Goal: Complete application form

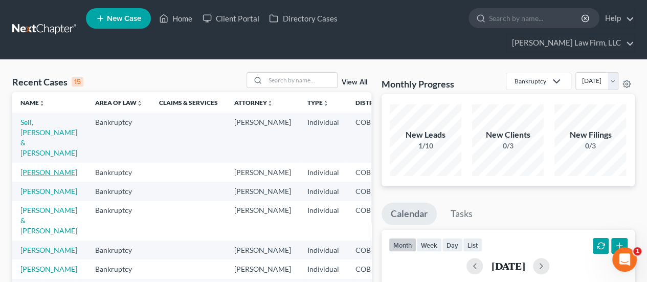
click at [37, 168] on link "[PERSON_NAME]" at bounding box center [48, 172] width 57 height 9
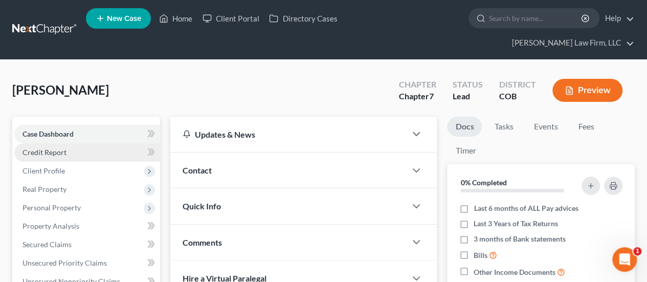
click at [67, 143] on link "Credit Report" at bounding box center [87, 152] width 146 height 18
click at [84, 143] on link "Credit Report" at bounding box center [87, 152] width 146 height 18
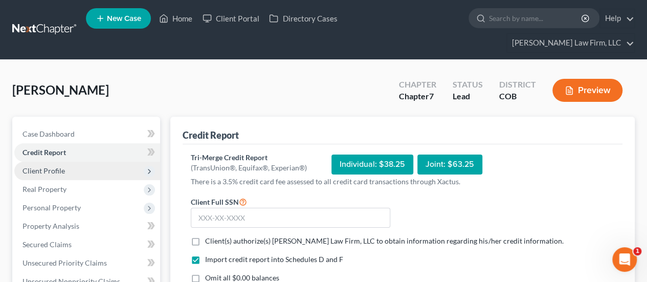
click at [53, 166] on span "Client Profile" at bounding box center [43, 170] width 42 height 9
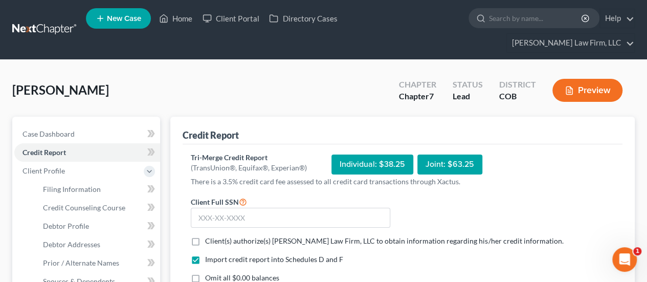
click at [131, 72] on div "Trujillo, Marilyn Upgraded Chapter Chapter 7 Status Lead District COB Preview" at bounding box center [323, 94] width 622 height 44
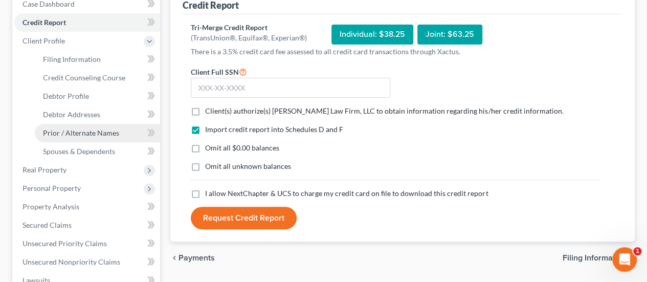
scroll to position [153, 0]
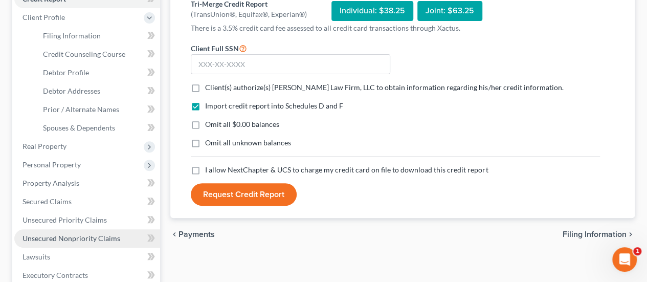
click at [79, 234] on span "Unsecured Nonpriority Claims" at bounding box center [71, 238] width 98 height 9
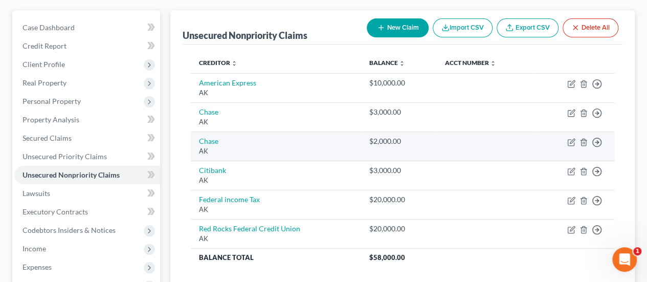
scroll to position [51, 0]
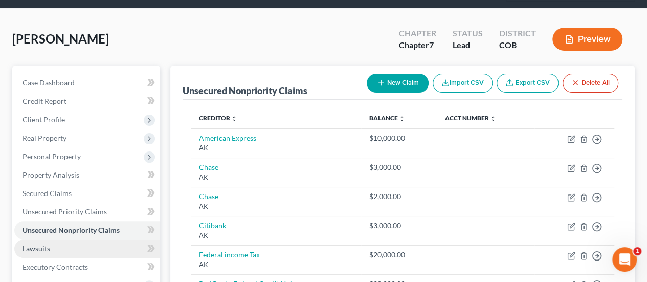
click at [81, 239] on link "Lawsuits" at bounding box center [87, 248] width 146 height 18
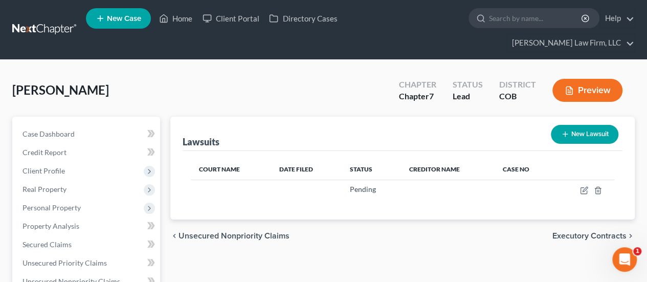
click at [599, 125] on button "New Lawsuit" at bounding box center [584, 134] width 67 height 19
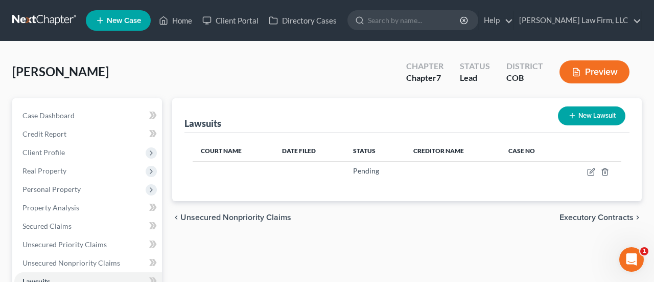
select select "0"
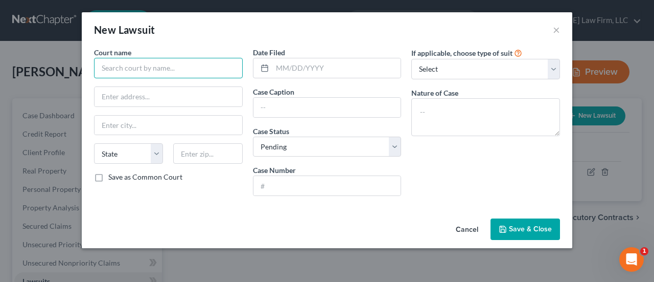
click at [139, 64] on input "text" at bounding box center [168, 68] width 149 height 20
type input "Douglas County Court"
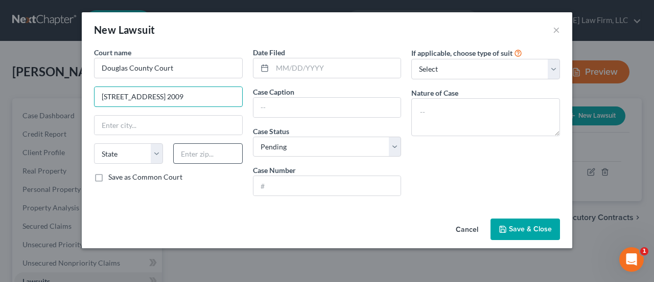
type input "4000 Justice Way, Ste. 2009"
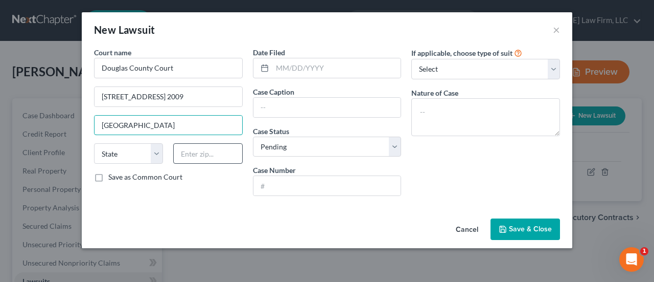
type input "Castle Rock"
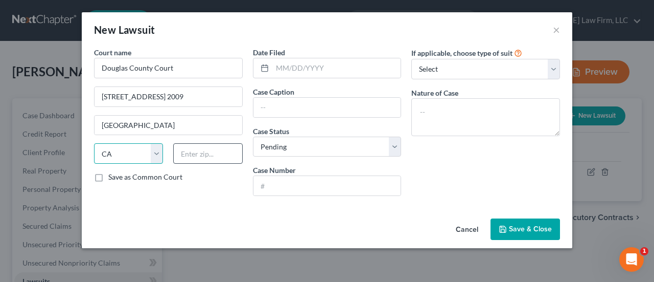
select select "5"
click at [108, 174] on label "Save as Common Court" at bounding box center [145, 177] width 74 height 10
click at [112, 174] on input "Save as Common Court" at bounding box center [115, 175] width 7 height 7
checkbox input "true"
click at [196, 151] on input "text" at bounding box center [207, 153] width 69 height 20
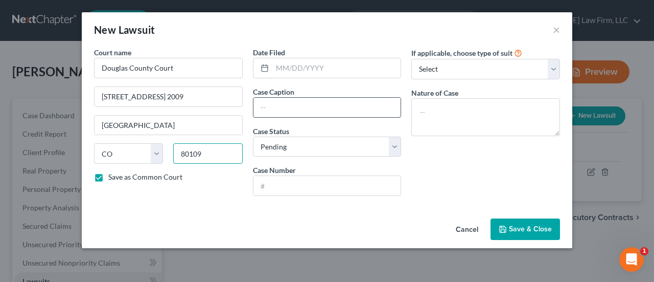
type input "80109"
click at [290, 104] on input "text" at bounding box center [328, 107] width 148 height 19
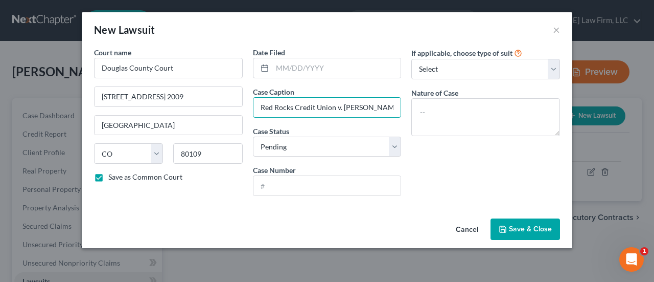
type input "Red Rocks Credit Union v. Marilyn J Trujillo"
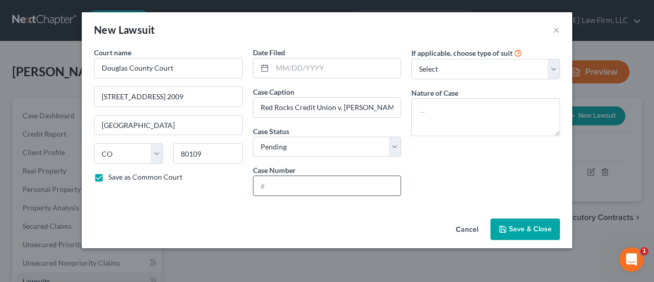
click at [309, 185] on input "text" at bounding box center [328, 185] width 148 height 19
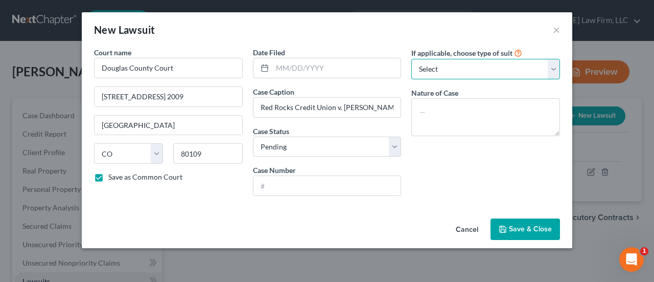
click at [554, 70] on select "Select Repossession Garnishment Foreclosure Attached, Seized, Or Levied Other" at bounding box center [486, 69] width 149 height 20
select select "4"
click at [412, 59] on select "Select Repossession Garnishment Foreclosure Attached, Seized, Or Levied Other" at bounding box center [486, 69] width 149 height 20
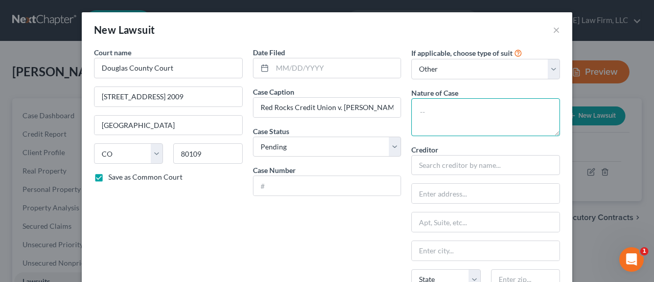
click at [469, 117] on textarea at bounding box center [486, 117] width 149 height 38
type textarea "Collection"
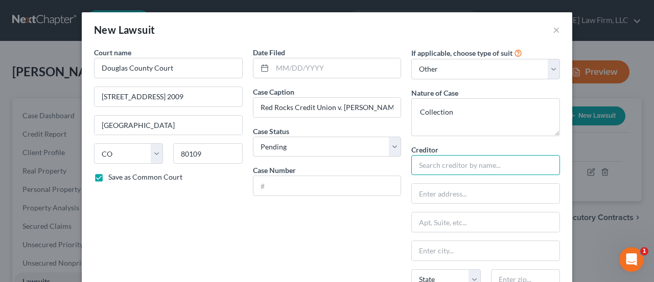
click at [459, 168] on input "text" at bounding box center [486, 165] width 149 height 20
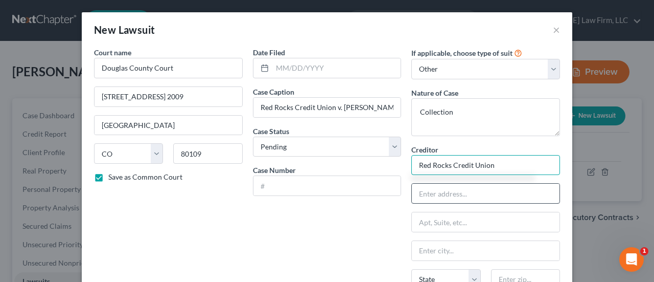
type input "Red Rocks Credit Union"
click at [437, 188] on input "text" at bounding box center [486, 193] width 148 height 19
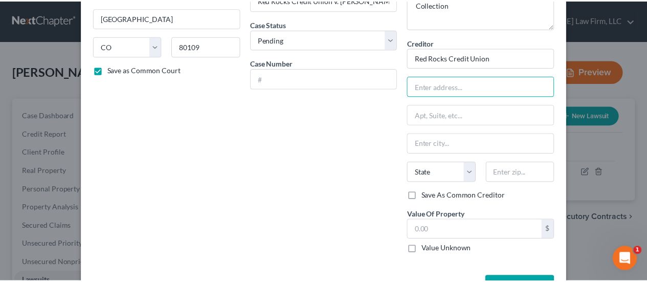
scroll to position [141, 0]
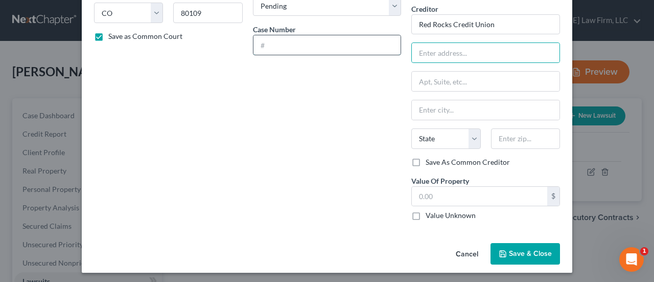
click at [346, 47] on input "text" at bounding box center [328, 44] width 148 height 19
type input "Unknown"
click at [425, 50] on input "text" at bounding box center [486, 52] width 148 height 19
type input "c/o Vinci Law Office"
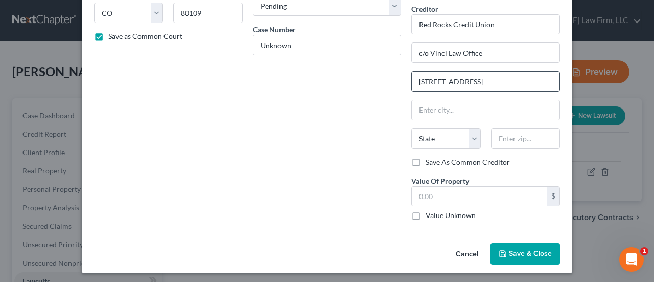
click at [487, 83] on input "2250 S. Oneida St. Ste.303" at bounding box center [486, 81] width 148 height 19
type input "2250 S. Oneida St. Ste. 303"
click at [423, 105] on input "text" at bounding box center [486, 109] width 148 height 19
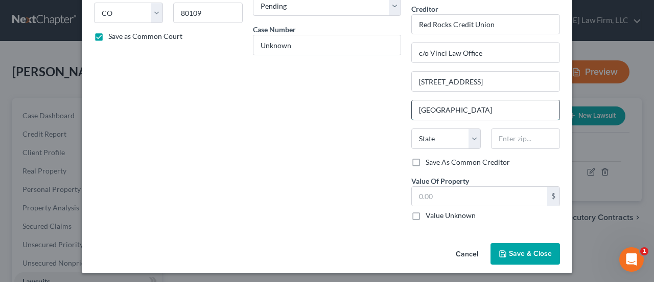
type input "Denver"
select select "5"
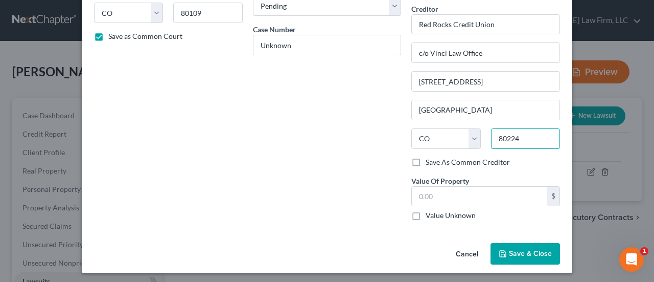
type input "80224"
click at [426, 159] on label "Save As Common Creditor" at bounding box center [468, 162] width 84 height 10
click at [430, 159] on input "Save As Common Creditor" at bounding box center [433, 160] width 7 height 7
checkbox input "true"
click at [425, 194] on input "text" at bounding box center [479, 196] width 135 height 19
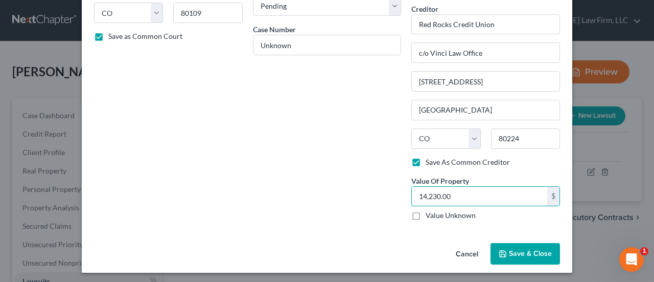
type input "14,230.00"
click at [511, 250] on span "Save & Close" at bounding box center [530, 253] width 43 height 9
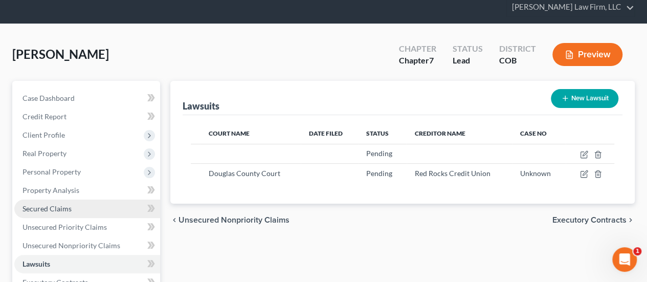
scroll to position [51, 0]
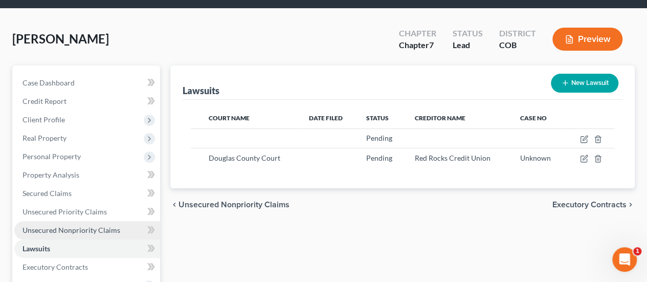
click at [86, 221] on link "Unsecured Nonpriority Claims" at bounding box center [87, 230] width 146 height 18
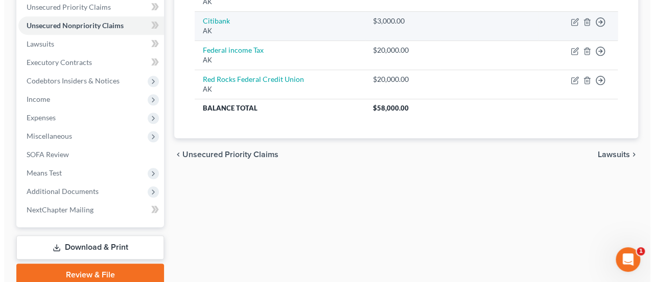
scroll to position [153, 0]
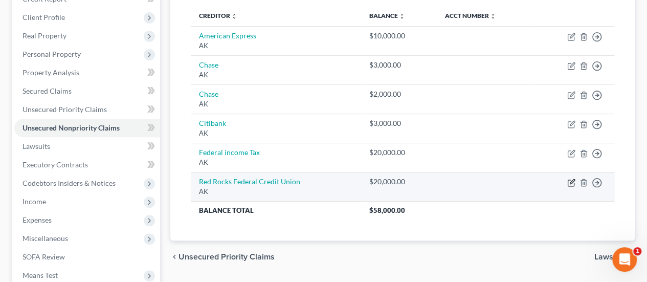
click at [573, 178] on icon "button" at bounding box center [571, 182] width 8 height 8
select select "1"
select select "2"
select select "0"
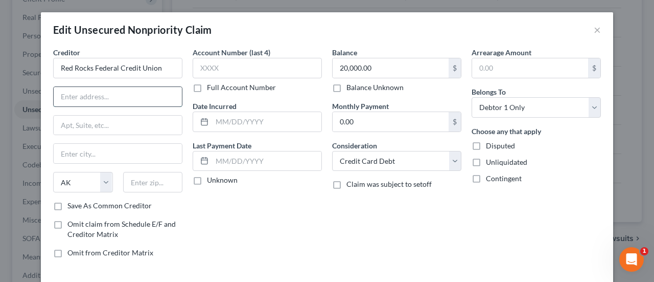
click at [125, 98] on input "text" at bounding box center [118, 96] width 128 height 19
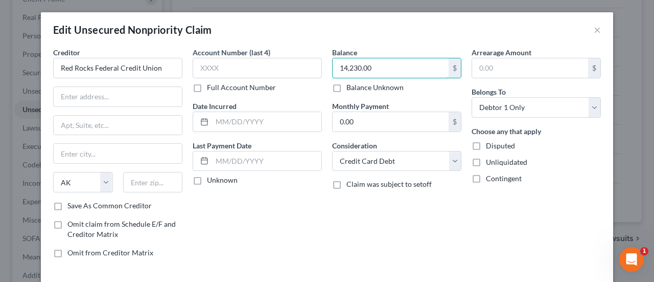
type input "14,230.00"
click at [67, 204] on label "Save As Common Creditor" at bounding box center [109, 205] width 84 height 10
click at [72, 204] on input "Save As Common Creditor" at bounding box center [75, 203] width 7 height 7
checkbox input "true"
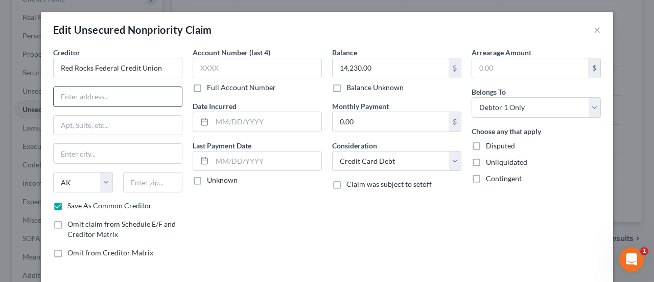
click at [75, 93] on input "text" at bounding box center [118, 96] width 128 height 19
paste input "8195 SouthPark Lane"
type input "8195 SouthPark Lane"
click at [102, 157] on input "text" at bounding box center [118, 153] width 128 height 19
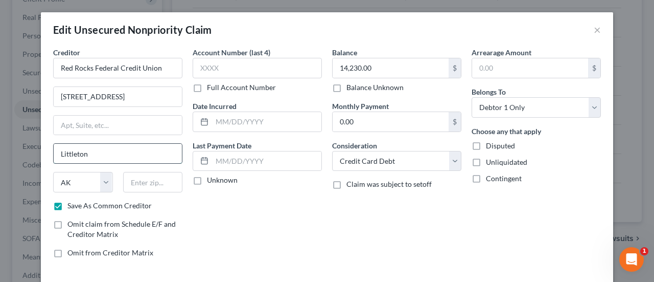
type input "Littleton"
select select "5"
type input "80120"
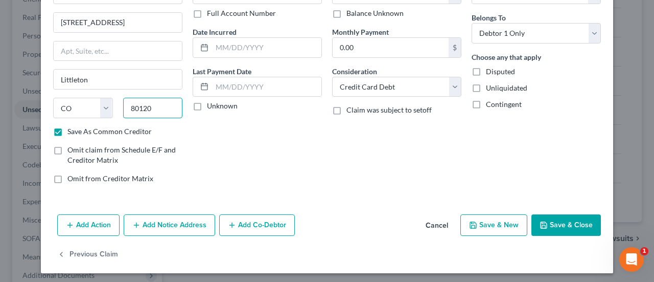
scroll to position [76, 0]
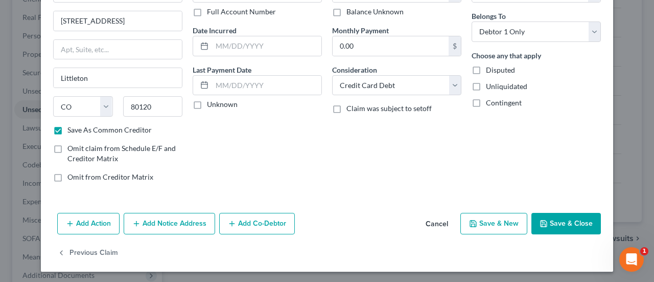
click at [566, 216] on button "Save & Close" at bounding box center [567, 223] width 70 height 21
checkbox input "false"
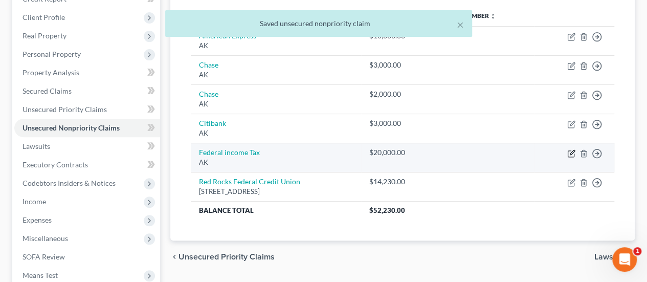
click at [570, 150] on icon "button" at bounding box center [571, 153] width 6 height 6
select select "1"
select select "2"
select select "0"
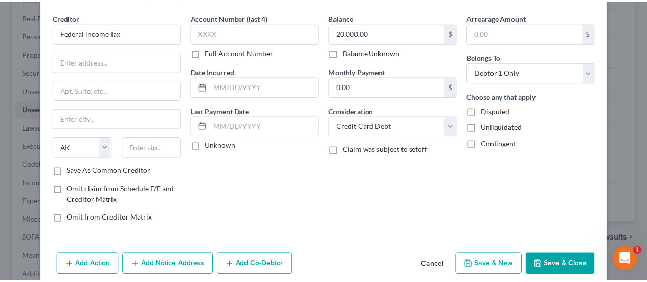
scroll to position [51, 0]
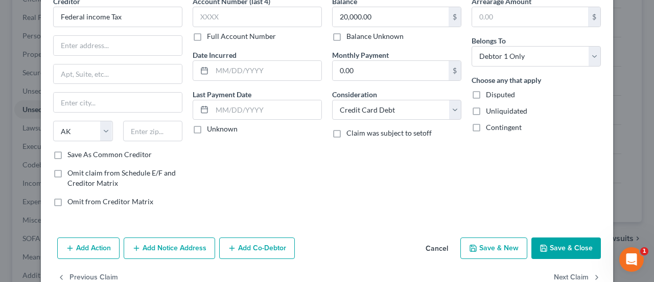
click at [432, 249] on button "Cancel" at bounding box center [437, 248] width 39 height 20
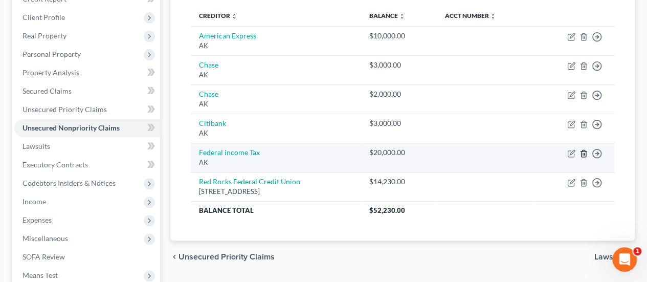
click at [584, 153] on line "button" at bounding box center [584, 154] width 0 height 2
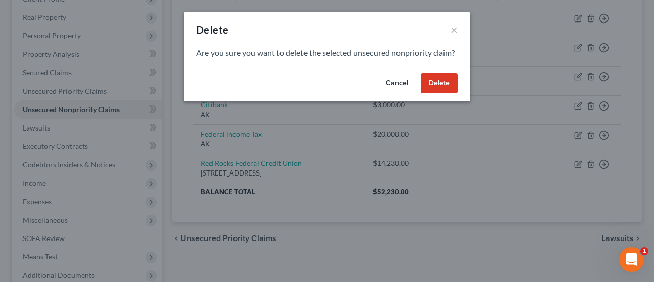
click at [437, 94] on button "Delete" at bounding box center [439, 83] width 37 height 20
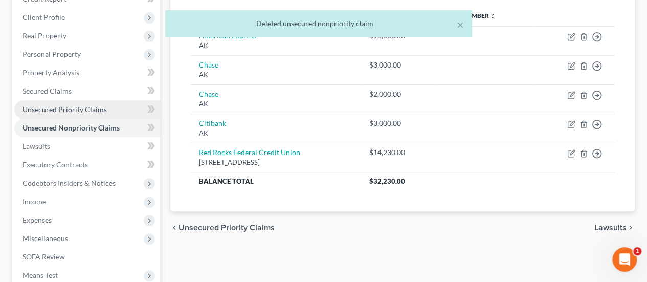
click at [59, 105] on span "Unsecured Priority Claims" at bounding box center [64, 109] width 84 height 9
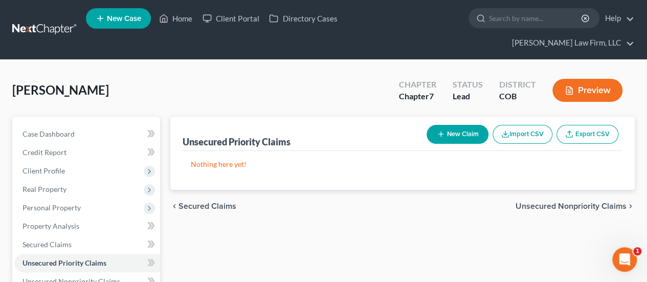
click at [469, 125] on button "New Claim" at bounding box center [457, 134] width 62 height 19
select select "0"
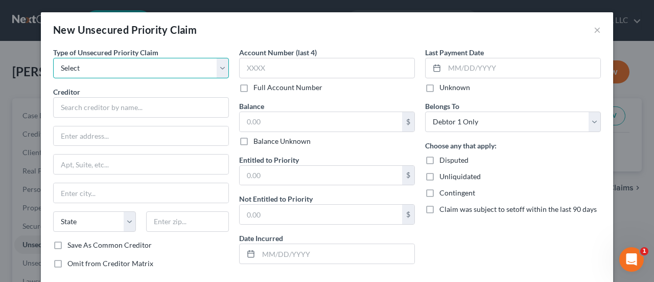
click at [220, 66] on select "Select Taxes & Other Government Units Domestic Support Obligations Extensions o…" at bounding box center [141, 68] width 176 height 20
select select "0"
click at [53, 58] on select "Select Taxes & Other Government Units Domestic Support Obligations Extensions o…" at bounding box center [141, 68] width 176 height 20
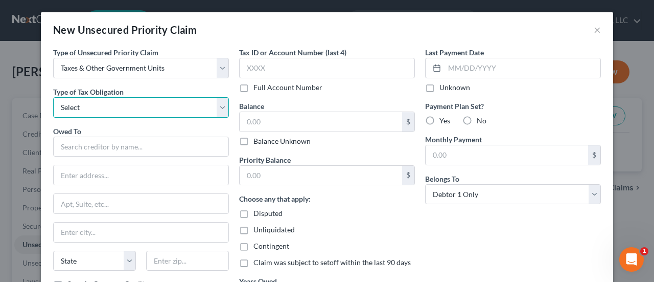
click at [174, 104] on select "Select Federal City State Franchise Tax Board Other" at bounding box center [141, 107] width 176 height 20
select select "0"
click at [53, 97] on select "Select Federal City State Franchise Tax Board Other" at bounding box center [141, 107] width 176 height 20
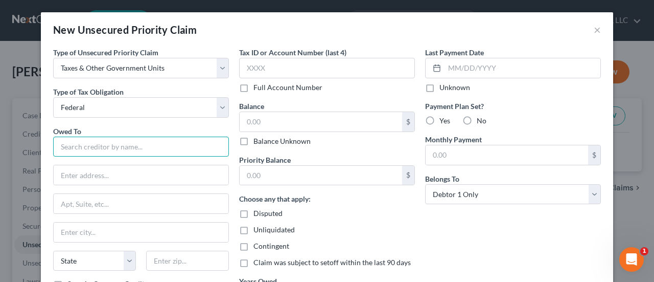
click at [163, 143] on input "text" at bounding box center [141, 147] width 176 height 20
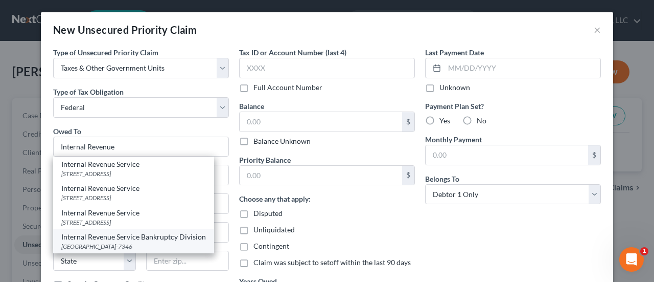
click at [151, 232] on div "Internal Revenue Service Bankruptcy Division" at bounding box center [133, 237] width 145 height 10
type input "Internal Revenue Service Bankruptcy Division"
type input "PO BOX 7346"
type input "Philadelphia"
select select "39"
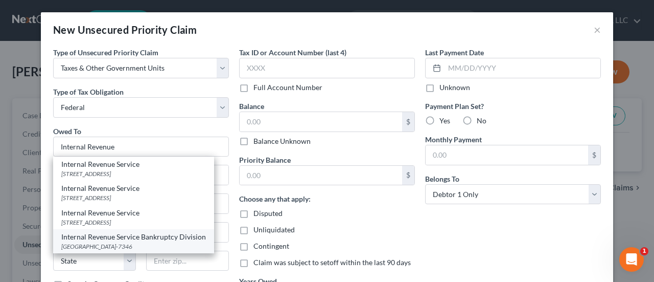
type input "19101-7346"
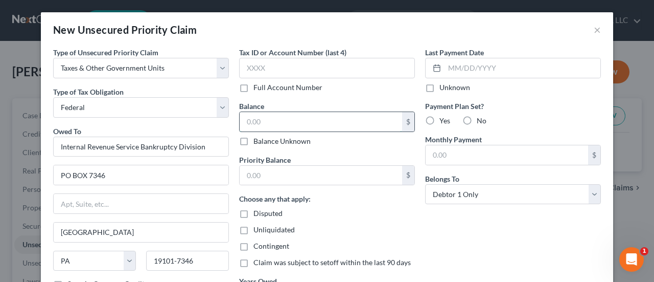
click at [243, 122] on input "text" at bounding box center [321, 121] width 163 height 19
click at [281, 171] on input "text" at bounding box center [321, 175] width 163 height 19
click at [348, 26] on div "New Unsecured Priority Claim ×" at bounding box center [327, 29] width 573 height 35
click at [266, 121] on input "20,000" at bounding box center [321, 121] width 163 height 19
click at [272, 119] on input "20,000" at bounding box center [321, 121] width 163 height 19
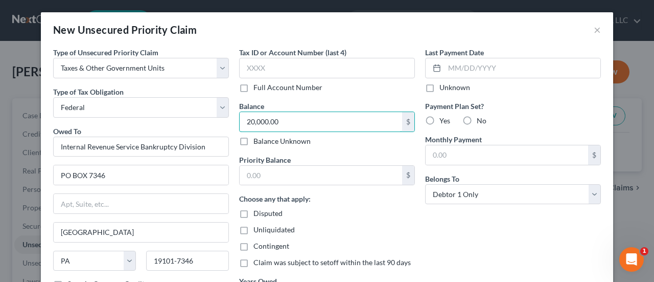
type input "20,000.00"
click at [477, 121] on label "No" at bounding box center [482, 121] width 10 height 10
click at [481, 121] on input "No" at bounding box center [484, 119] width 7 height 7
radio input "true"
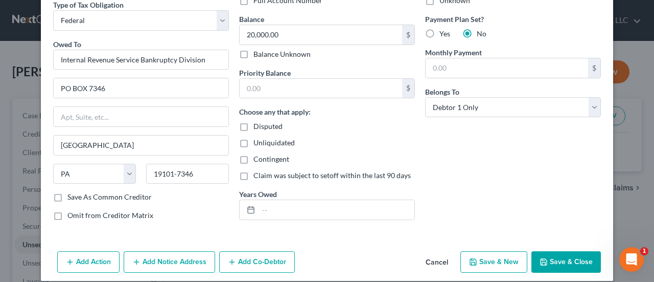
scroll to position [96, 0]
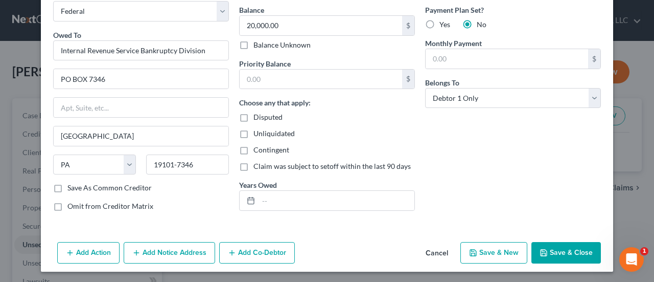
click at [154, 251] on button "Add Notice Address" at bounding box center [170, 252] width 92 height 21
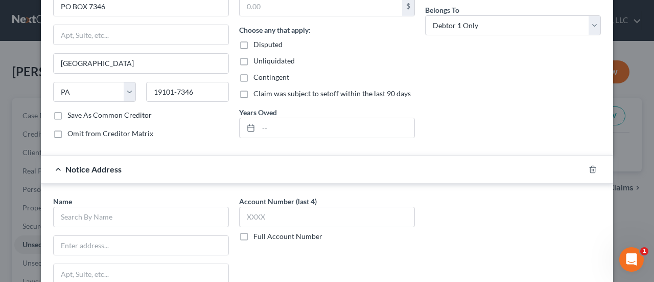
scroll to position [198, 0]
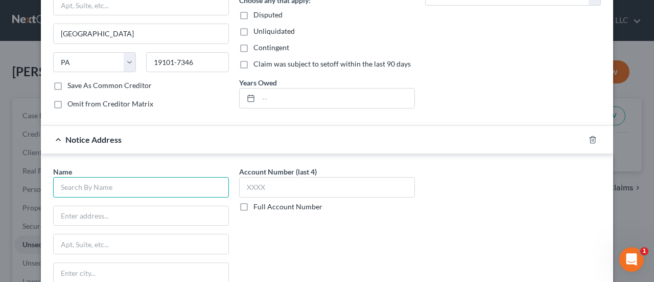
click at [137, 182] on input "text" at bounding box center [141, 187] width 176 height 20
type input "Internal Revenue Service"
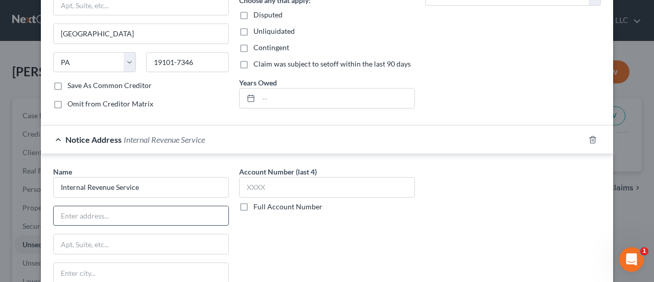
click at [134, 209] on input "text" at bounding box center [141, 215] width 175 height 19
click at [88, 213] on input "text" at bounding box center [141, 215] width 175 height 19
click at [187, 184] on input "Internal Revenue Service" at bounding box center [141, 187] width 176 height 20
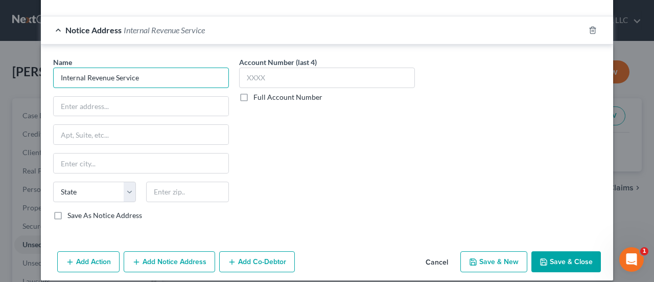
scroll to position [314, 0]
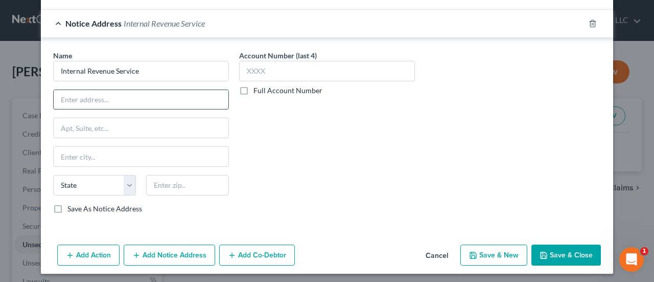
click at [93, 100] on input "text" at bounding box center [141, 99] width 175 height 19
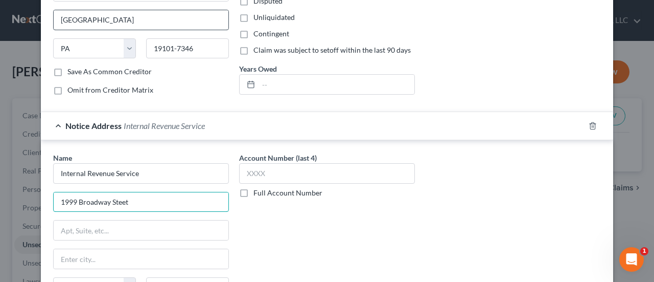
scroll to position [110, 0]
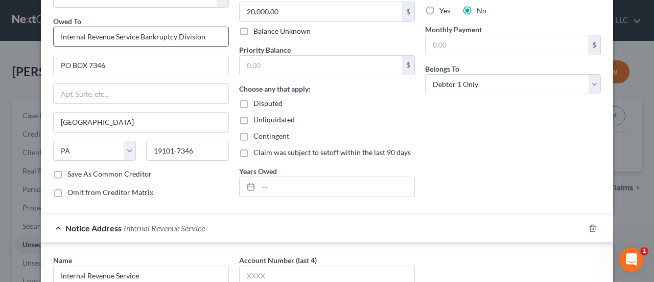
type input "1999 Broadway Steet"
click at [203, 32] on input "Internal Revenue Service Bankruptcy Division" at bounding box center [141, 37] width 176 height 20
click at [194, 55] on div "PO BOX 7346" at bounding box center [141, 65] width 176 height 20
click at [192, 59] on input "PO BOX 7346" at bounding box center [141, 64] width 175 height 19
click at [205, 40] on input "Internal Revenue Service Bankruptcy Division" at bounding box center [141, 37] width 176 height 20
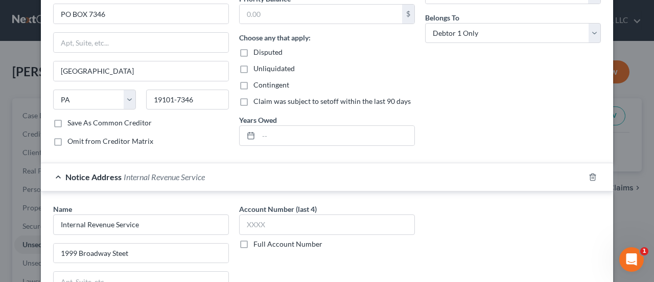
scroll to position [212, 0]
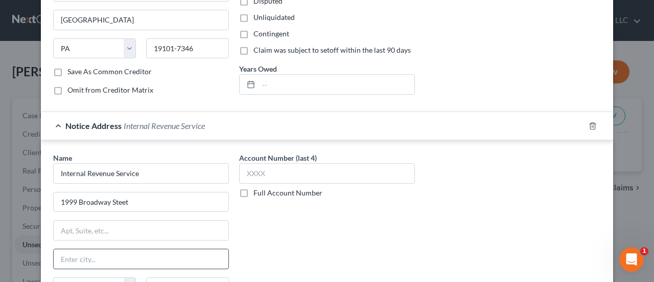
click at [123, 251] on input "text" at bounding box center [141, 258] width 175 height 19
type input "Denver"
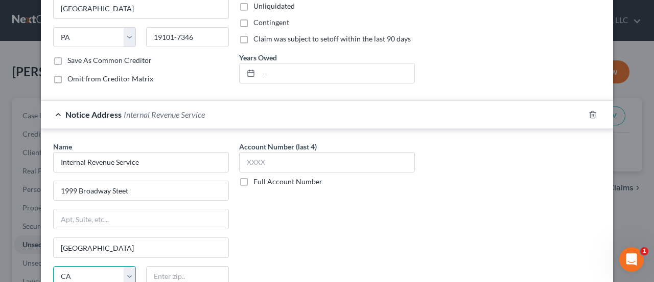
select select "5"
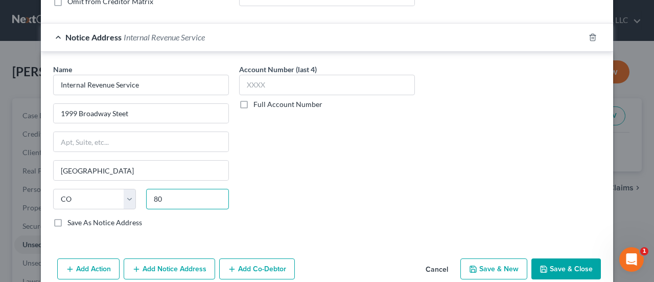
scroll to position [314, 0]
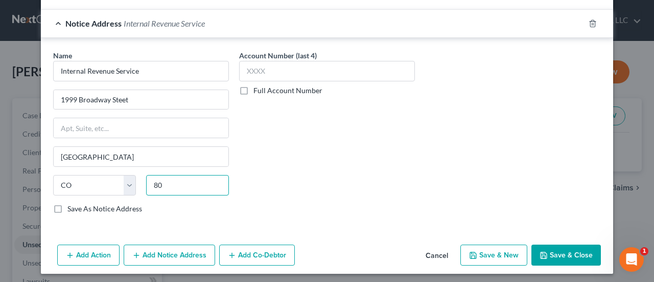
type input "80"
click at [551, 250] on button "Save & Close" at bounding box center [567, 254] width 70 height 21
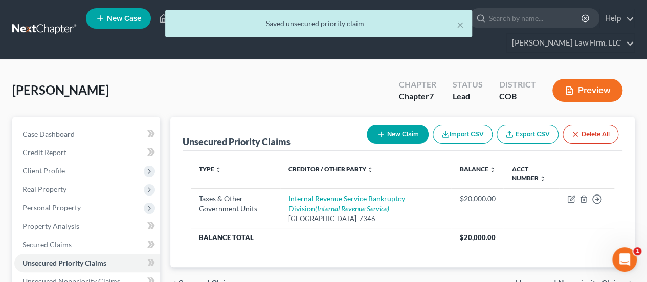
click at [412, 125] on button "New Claim" at bounding box center [398, 134] width 62 height 19
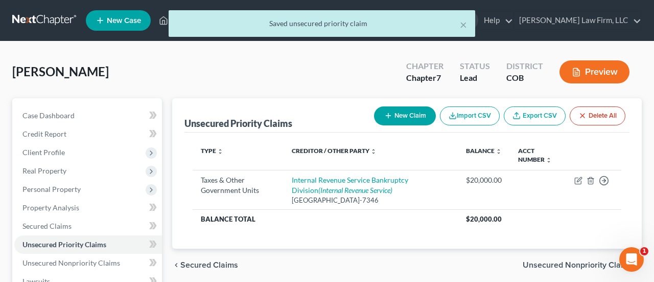
select select "0"
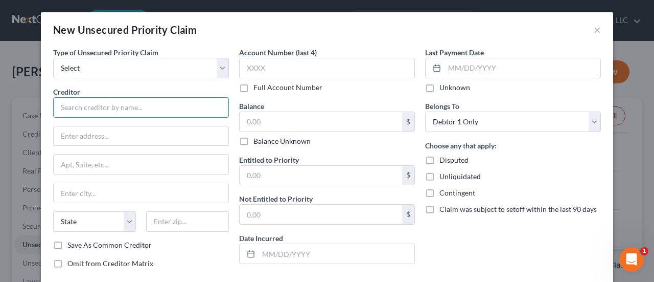
click at [161, 98] on input "text" at bounding box center [141, 107] width 176 height 20
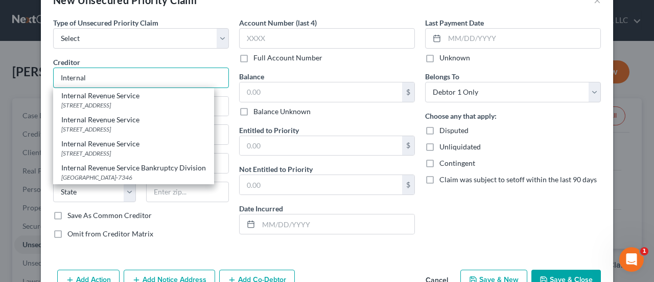
scroll to position [57, 0]
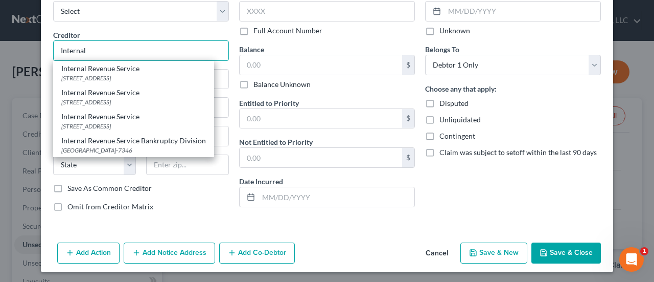
type input "Internal"
click at [440, 251] on button "Cancel" at bounding box center [437, 253] width 39 height 20
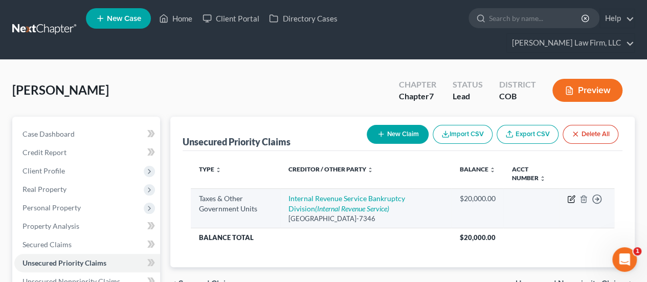
click at [572, 195] on icon "button" at bounding box center [572, 197] width 5 height 5
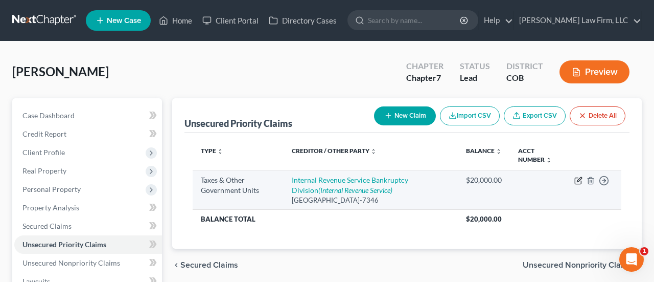
select select "0"
select select "39"
select select "0"
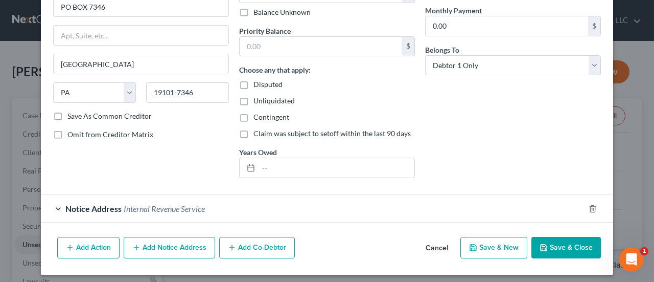
scroll to position [132, 0]
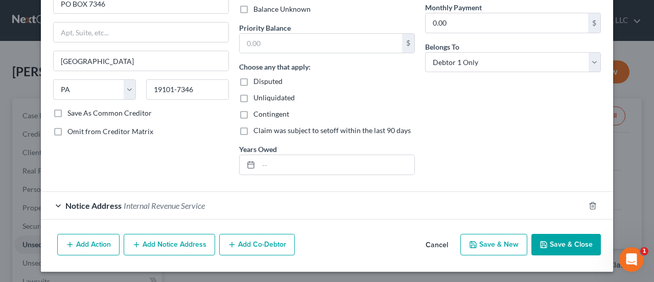
click at [146, 193] on div "Notice Address Internal Revenue Service" at bounding box center [313, 205] width 544 height 27
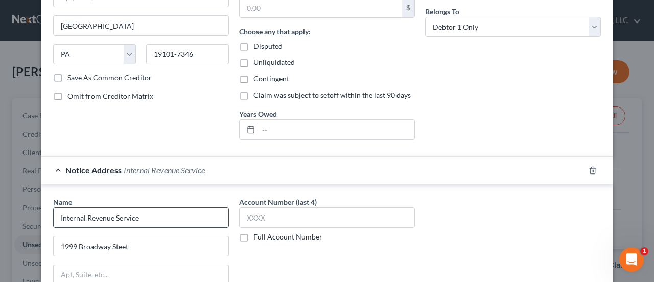
scroll to position [183, 0]
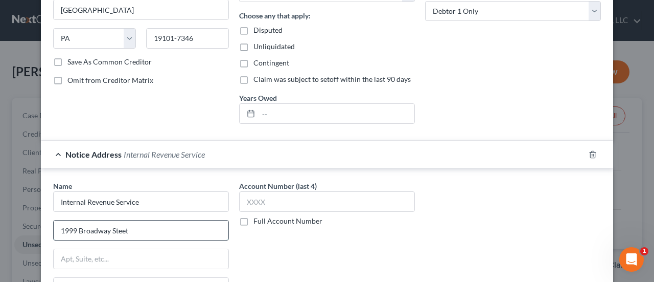
drag, startPoint x: 75, startPoint y: 228, endPoint x: 121, endPoint y: 227, distance: 46.0
click at [76, 228] on input "1999 Broadway Steet" at bounding box center [141, 229] width 175 height 19
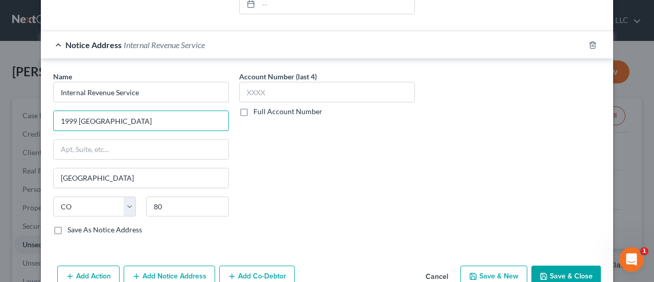
scroll to position [323, 0]
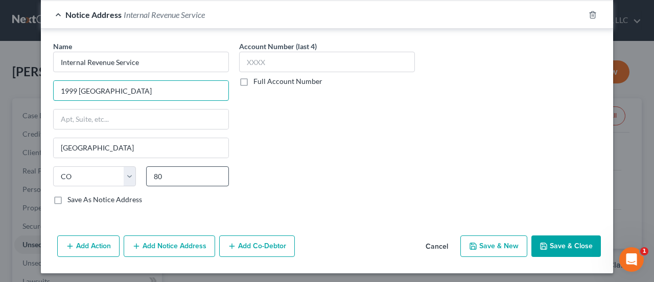
type input "1999 N Broadway Steet"
click at [161, 171] on input "80" at bounding box center [187, 176] width 83 height 20
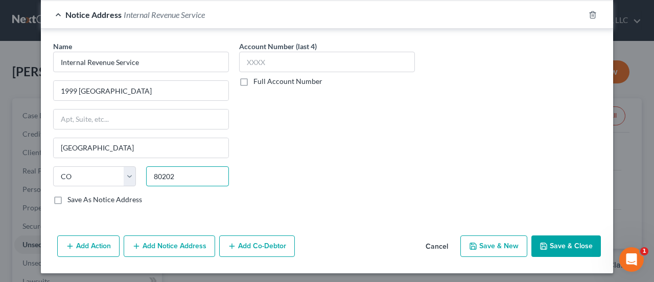
type input "80202"
click at [572, 240] on button "Save & Close" at bounding box center [567, 245] width 70 height 21
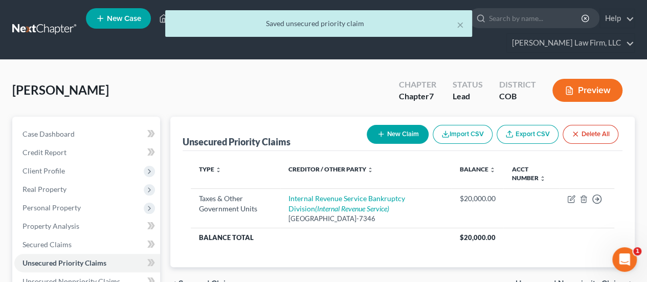
click at [414, 125] on button "New Claim" at bounding box center [398, 134] width 62 height 19
select select "0"
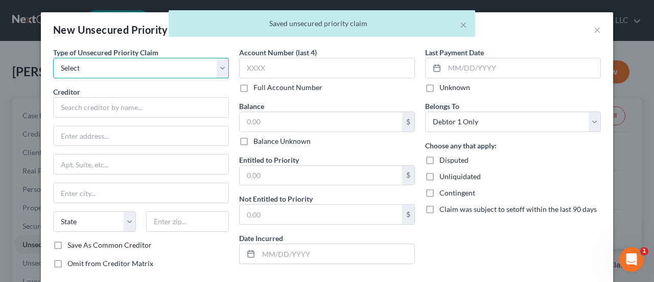
click at [221, 72] on select "Select Taxes & Other Government Units Domestic Support Obligations Extensions o…" at bounding box center [141, 68] width 176 height 20
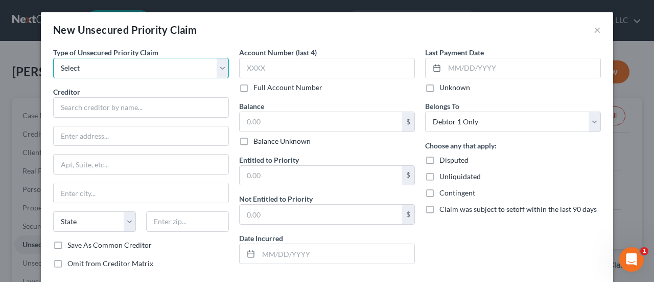
select select "0"
click at [53, 58] on select "Select Taxes & Other Government Units Domestic Support Obligations Extensions o…" at bounding box center [141, 68] width 176 height 20
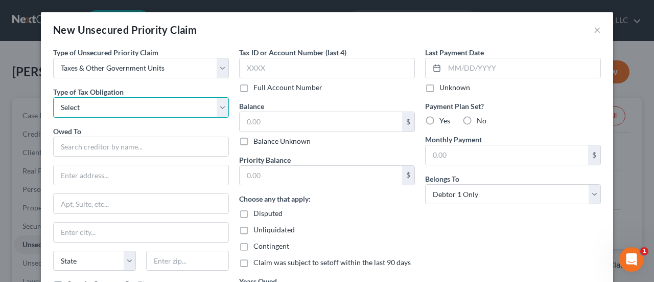
click at [221, 103] on select "Select Federal City State Franchise Tax Board Other" at bounding box center [141, 107] width 176 height 20
select select "2"
click at [53, 97] on select "Select Federal City State Franchise Tax Board Other" at bounding box center [141, 107] width 176 height 20
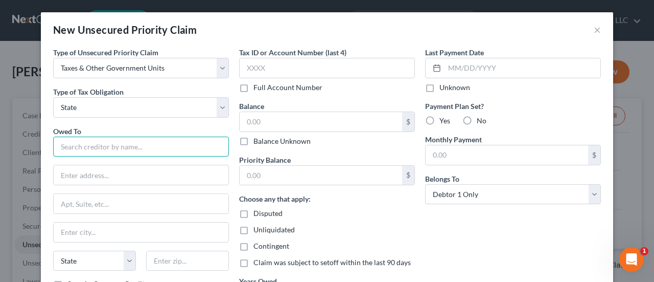
click at [138, 145] on input "text" at bounding box center [141, 147] width 176 height 20
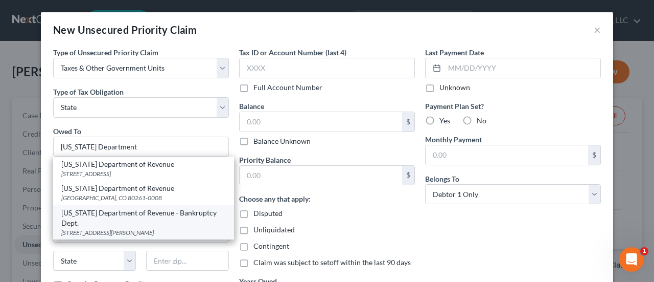
click at [119, 216] on div "Colorado Department of Revenue - Bankruptcy Dept." at bounding box center [143, 218] width 165 height 20
type input "Colorado Department of Revenue - Bankruptcy Dept."
type input "1881 Pierce Street"
type input "Denver"
select select "5"
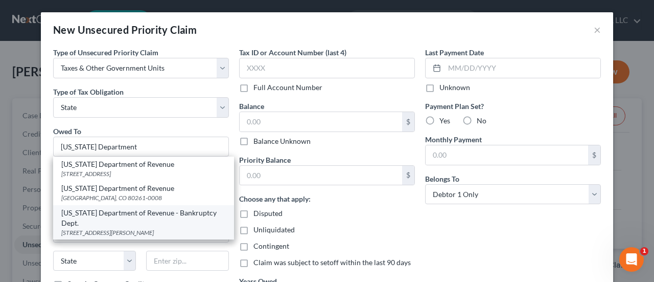
type input "80214"
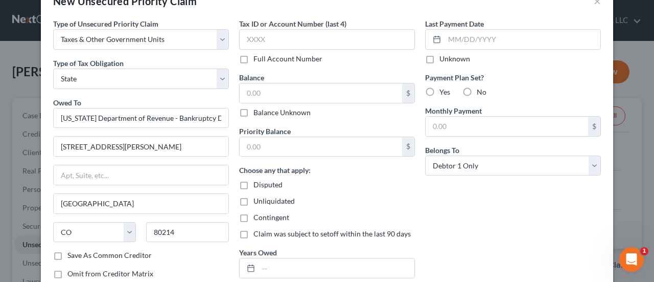
scroll to position [96, 0]
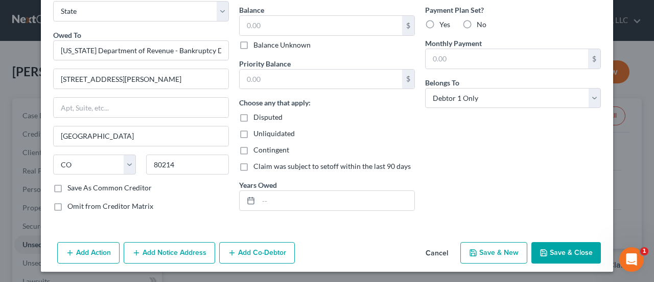
click at [67, 187] on label "Save As Common Creditor" at bounding box center [109, 188] width 84 height 10
click at [72, 187] on input "Save As Common Creditor" at bounding box center [75, 186] width 7 height 7
checkbox input "true"
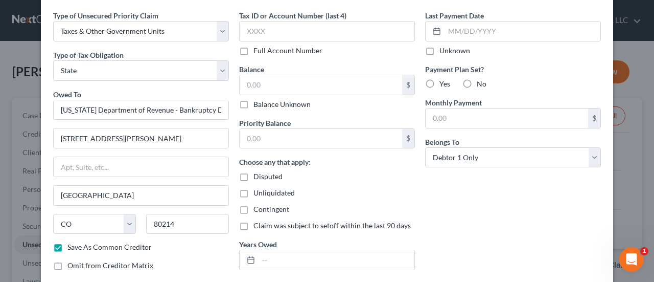
scroll to position [0, 0]
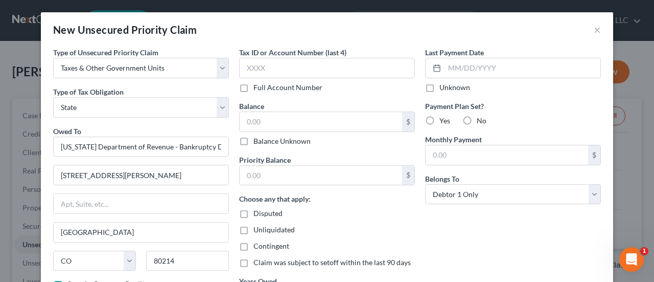
click at [254, 141] on label "Balance Unknown" at bounding box center [282, 141] width 57 height 10
click at [258, 141] on input "Balance Unknown" at bounding box center [261, 139] width 7 height 7
checkbox input "true"
type input "0.00"
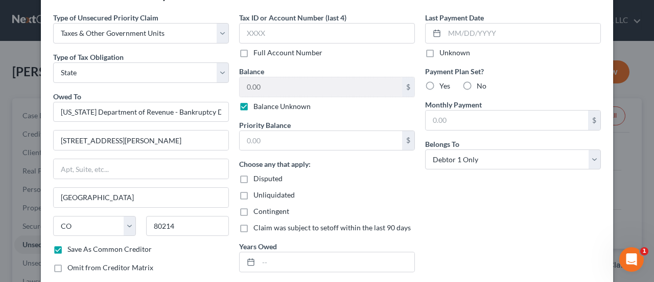
scroll to position [51, 0]
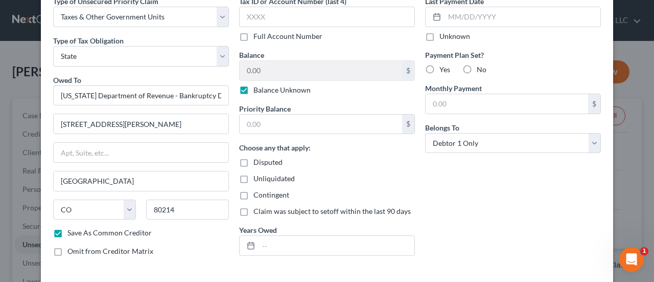
click at [477, 69] on label "No" at bounding box center [482, 69] width 10 height 10
click at [481, 69] on input "No" at bounding box center [484, 67] width 7 height 7
radio input "true"
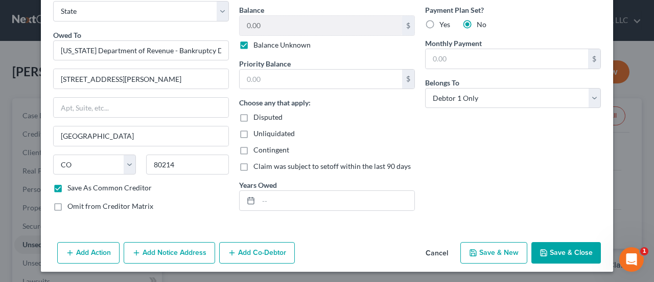
click at [143, 245] on button "Add Notice Address" at bounding box center [170, 252] width 92 height 21
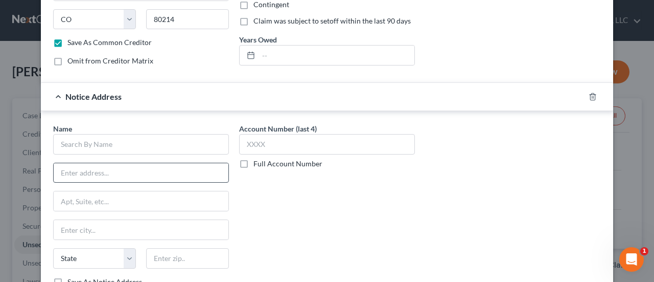
scroll to position [250, 0]
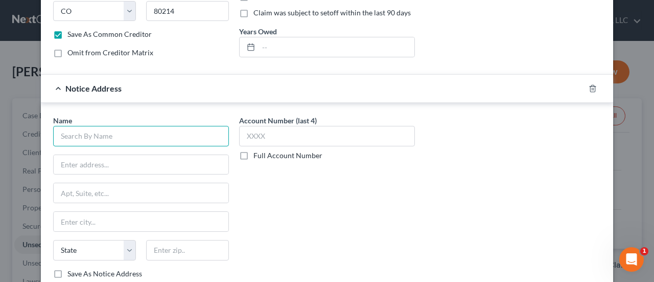
click at [123, 135] on input "text" at bounding box center [141, 136] width 176 height 20
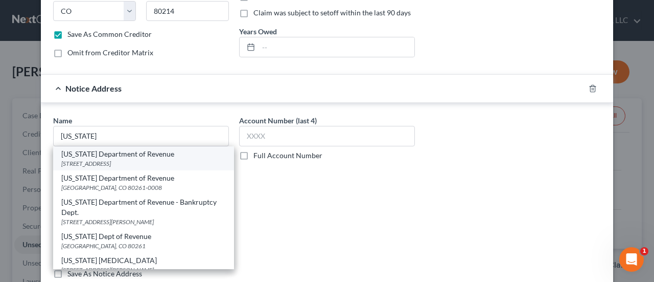
click at [109, 159] on div "PO Box 17087, Denver, CO 80217-0087" at bounding box center [143, 163] width 165 height 9
type input "Colorado Department of Revenue"
type input "PO Box 17087"
type input "Denver"
select select "5"
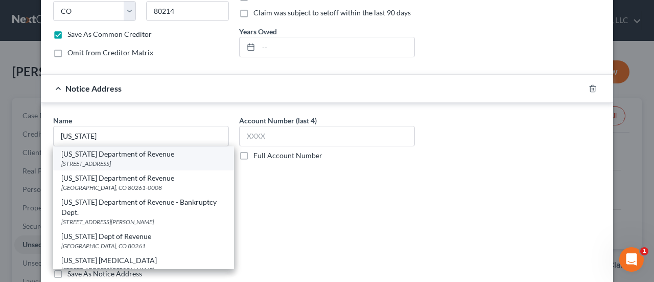
type input "80217-0087"
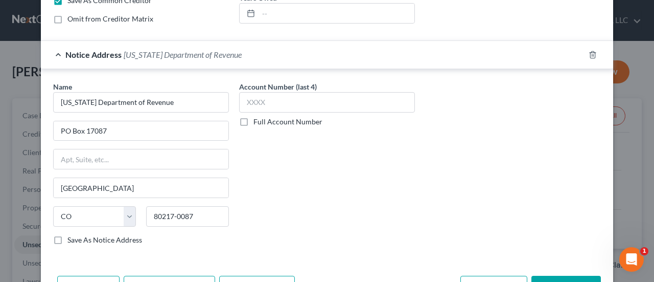
scroll to position [314, 0]
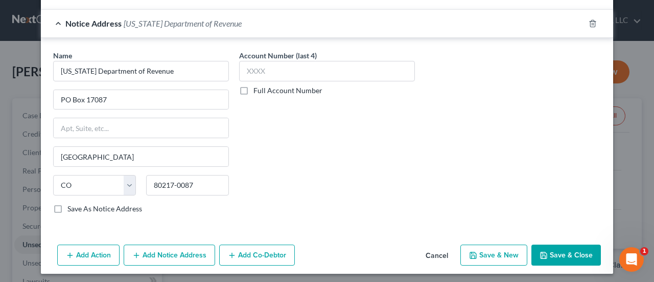
click at [173, 249] on button "Add Notice Address" at bounding box center [170, 254] width 92 height 21
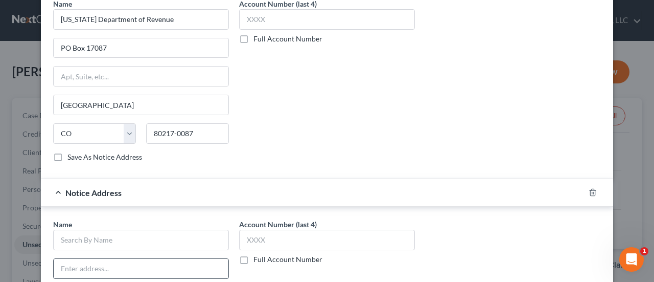
scroll to position [533, 0]
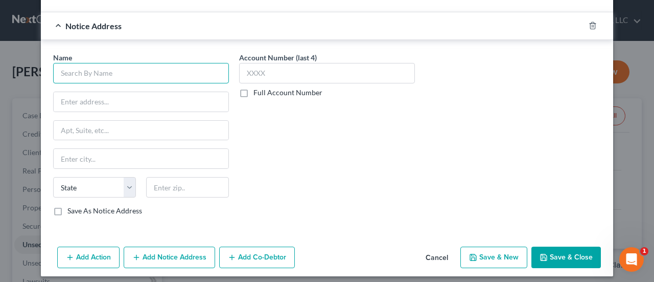
click at [117, 72] on input "text" at bounding box center [141, 73] width 176 height 20
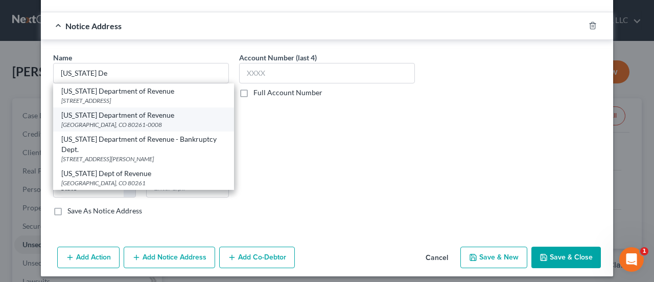
click at [109, 115] on div "Colorado Department of Revenue" at bounding box center [143, 115] width 165 height 10
type input "Colorado Department of Revenue"
type input "Denver"
select select "5"
type input "80261-0008"
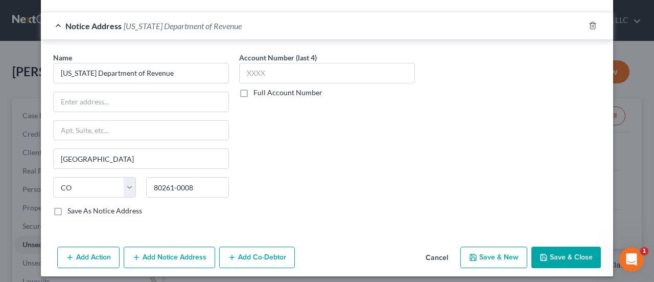
click at [558, 254] on button "Save & Close" at bounding box center [567, 256] width 70 height 21
checkbox input "false"
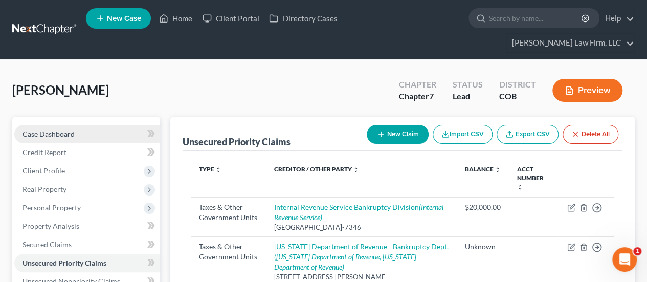
click at [62, 129] on span "Case Dashboard" at bounding box center [48, 133] width 52 height 9
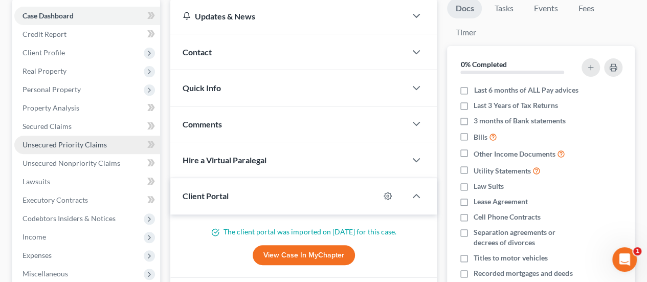
scroll to position [51, 0]
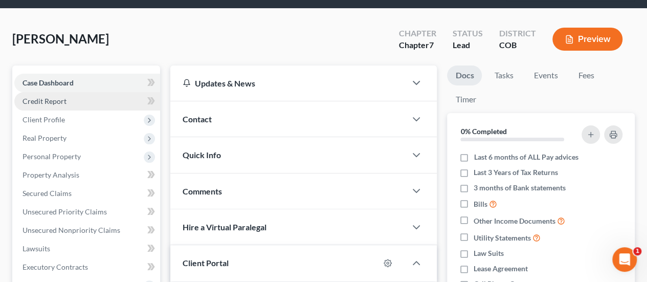
click at [43, 97] on span "Credit Report" at bounding box center [44, 101] width 44 height 9
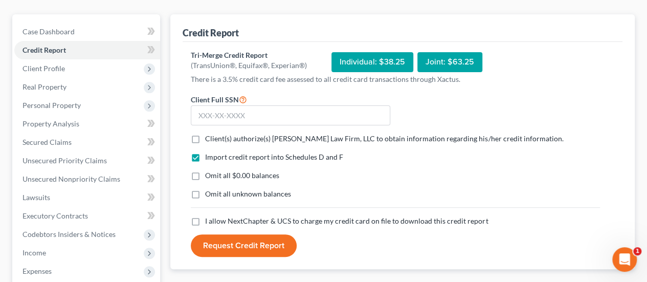
scroll to position [51, 0]
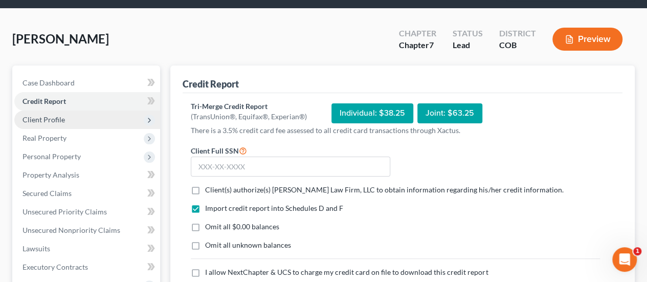
click at [61, 115] on span "Client Profile" at bounding box center [43, 119] width 42 height 9
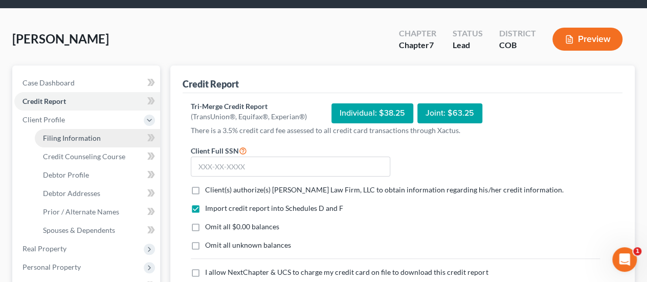
click at [82, 133] on span "Filing Information" at bounding box center [72, 137] width 58 height 9
select select "1"
select select "0"
select select "5"
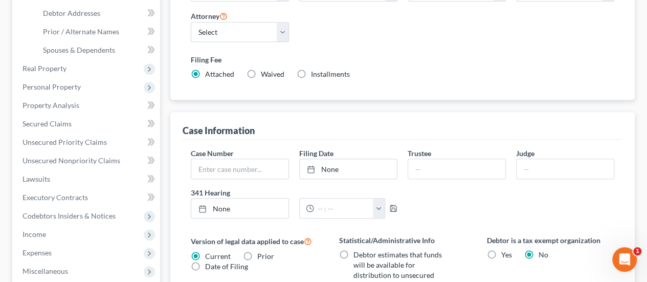
scroll to position [186, 0]
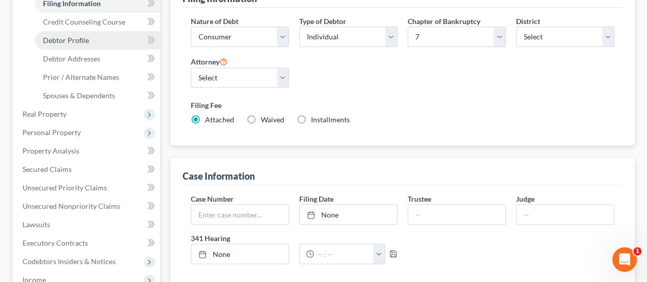
click at [79, 36] on span "Debtor Profile" at bounding box center [66, 40] width 46 height 9
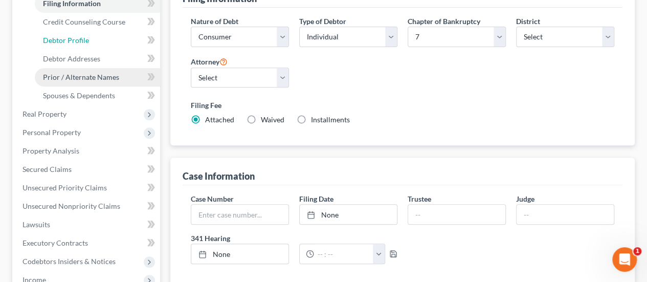
select select "4"
select select "0"
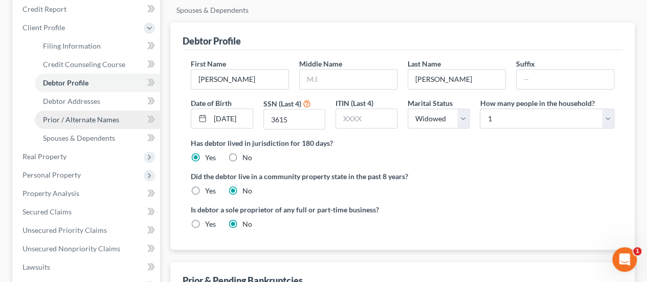
scroll to position [256, 0]
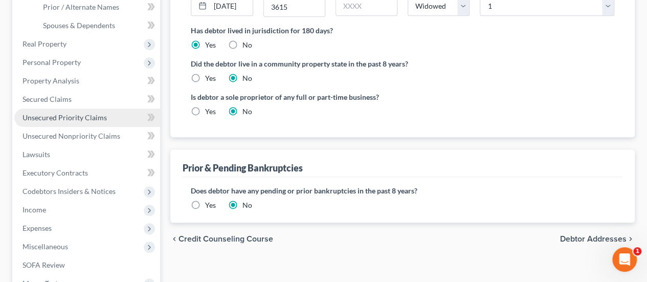
click at [66, 113] on span "Unsecured Priority Claims" at bounding box center [64, 117] width 84 height 9
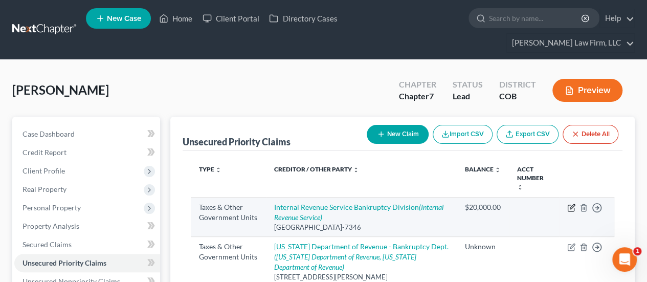
click at [570, 204] on icon "button" at bounding box center [571, 208] width 8 height 8
select select "0"
select select "39"
select select "0"
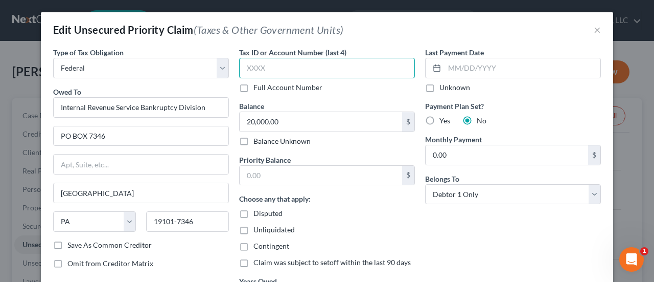
click at [300, 65] on input "text" at bounding box center [327, 68] width 176 height 20
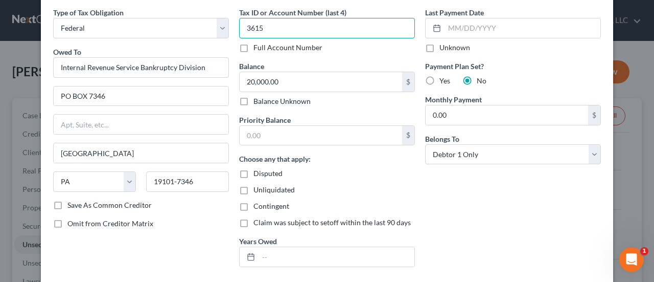
scroll to position [153, 0]
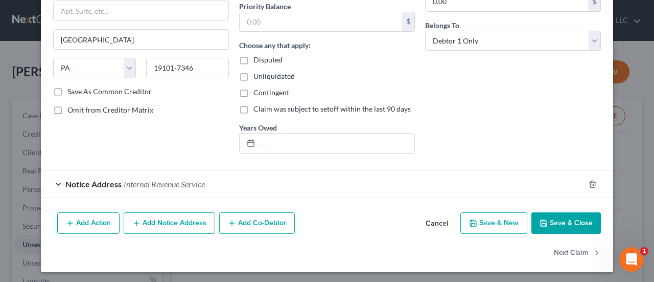
type input "3615"
click at [227, 172] on div "Notice Address Internal Revenue Service" at bounding box center [313, 183] width 544 height 27
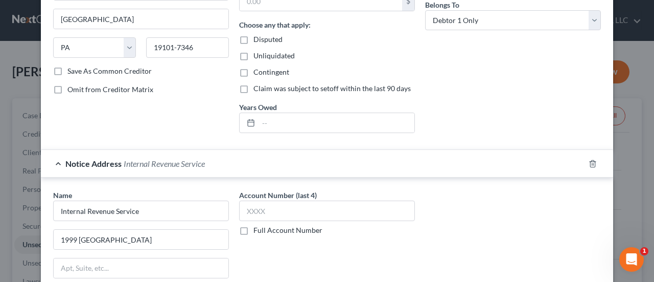
scroll to position [205, 0]
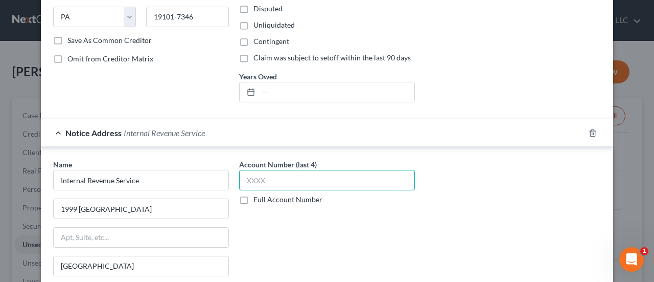
click at [265, 181] on input "text" at bounding box center [327, 180] width 176 height 20
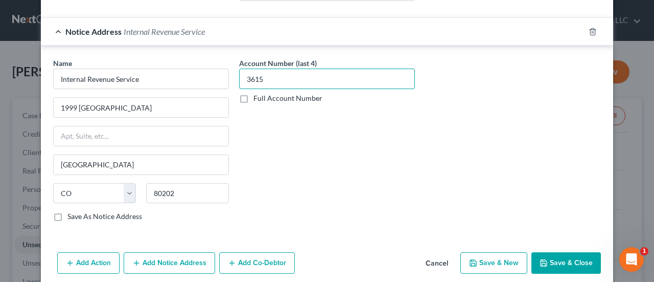
scroll to position [344, 0]
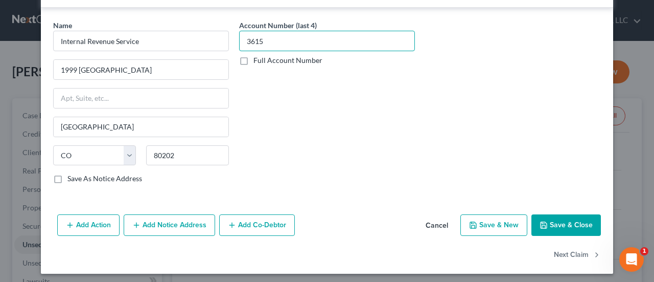
type input "3615"
click at [552, 218] on button "Save & Close" at bounding box center [567, 224] width 70 height 21
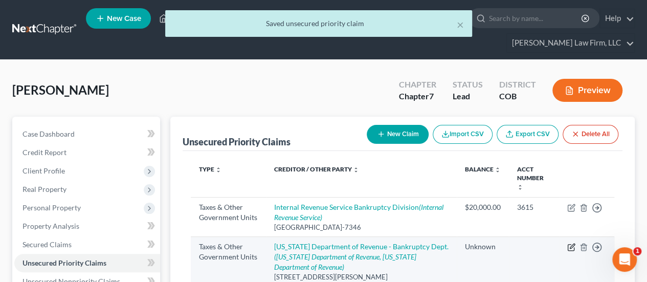
click at [571, 243] on icon "button" at bounding box center [571, 247] width 8 height 8
select select "2"
select select "5"
select select "0"
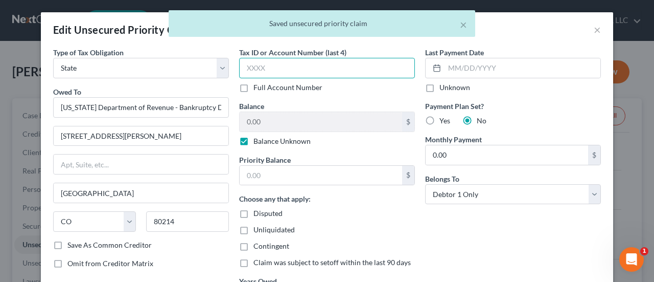
click at [250, 67] on input "text" at bounding box center [327, 68] width 176 height 20
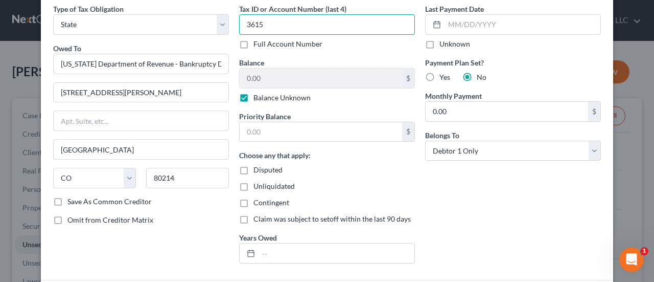
scroll to position [181, 0]
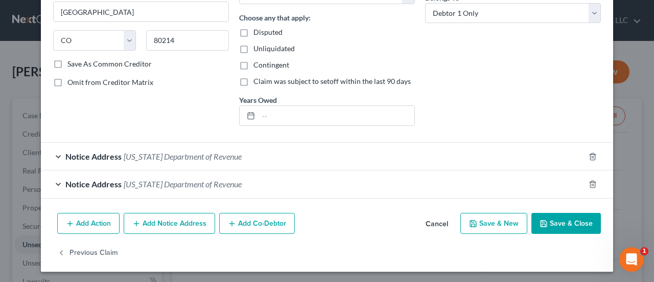
type input "3615"
click at [239, 152] on div "Notice Address Colorado Department of Revenue" at bounding box center [313, 156] width 544 height 27
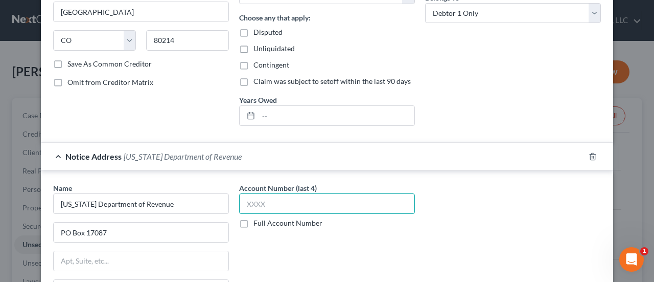
click at [257, 197] on input "text" at bounding box center [327, 203] width 176 height 20
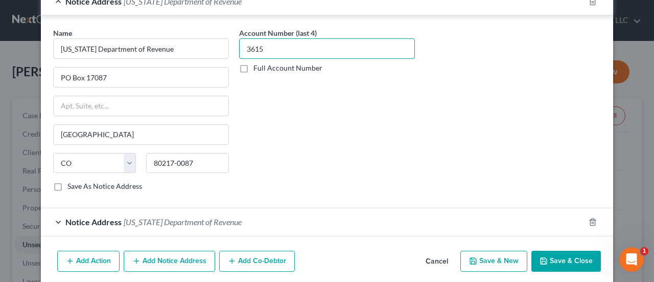
scroll to position [372, 0]
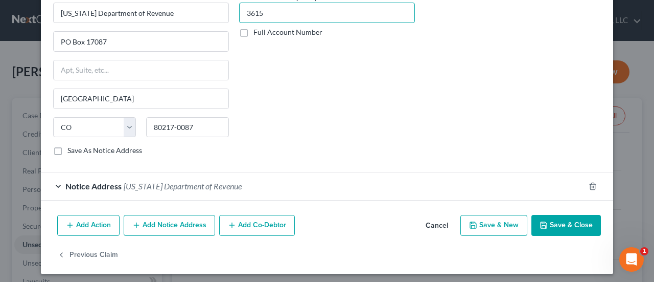
type input "3615"
click at [267, 189] on div "Notice Address Colorado Department of Revenue" at bounding box center [313, 185] width 544 height 27
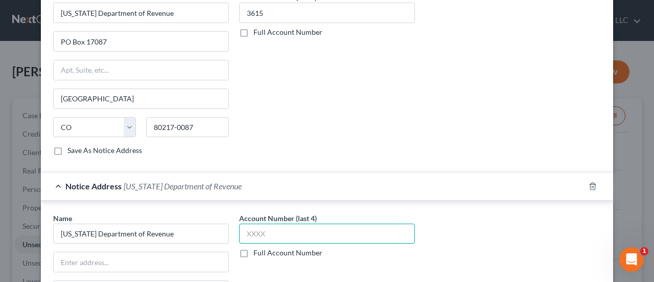
click at [247, 225] on input "text" at bounding box center [327, 233] width 176 height 20
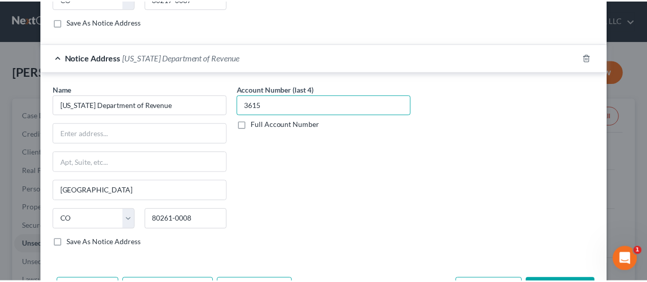
scroll to position [562, 0]
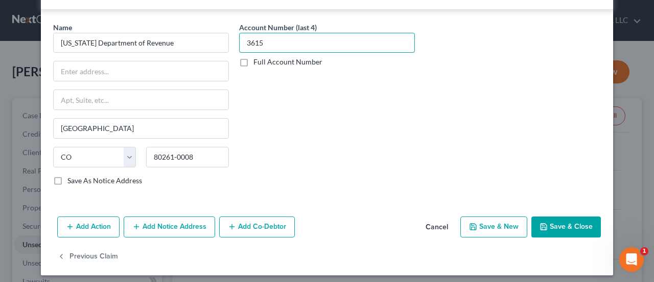
type input "3615"
click at [563, 223] on button "Save & Close" at bounding box center [567, 226] width 70 height 21
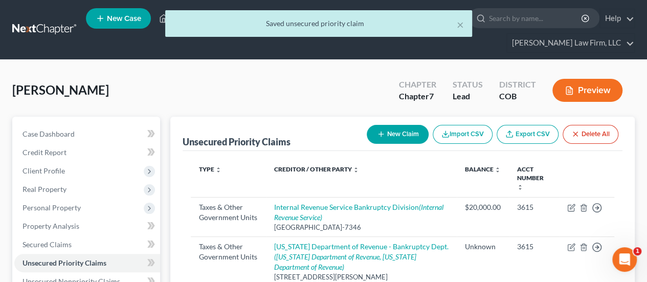
click at [626, 255] on icon "Open Intercom Messenger" at bounding box center [624, 259] width 17 height 17
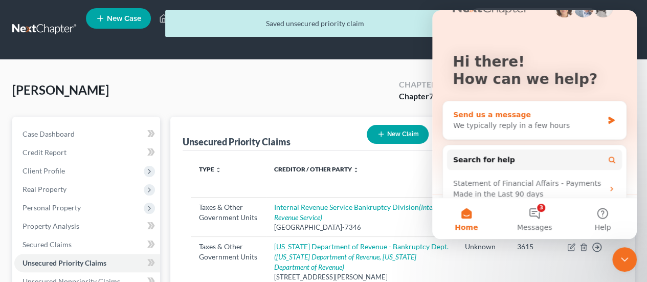
scroll to position [51, 0]
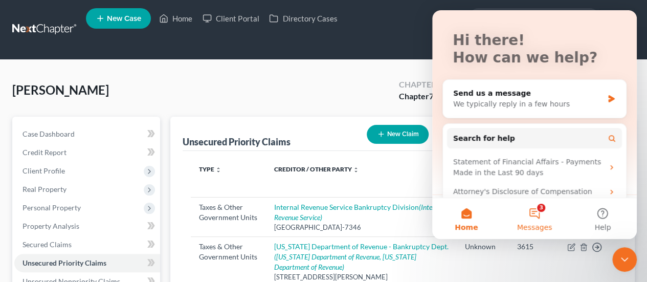
click at [534, 215] on button "3 Messages" at bounding box center [534, 218] width 68 height 41
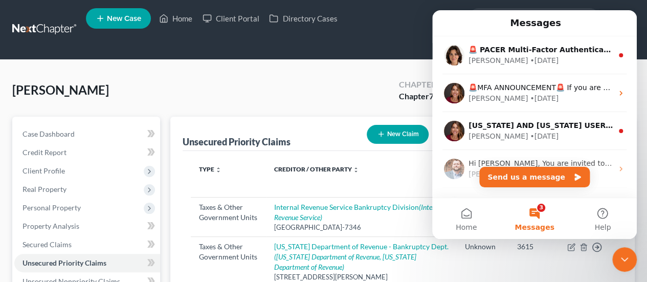
click at [623, 261] on icon "Close Intercom Messenger" at bounding box center [624, 259] width 12 height 12
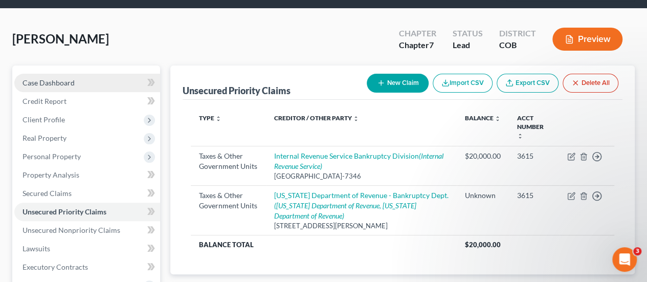
click at [60, 78] on span "Case Dashboard" at bounding box center [48, 82] width 52 height 9
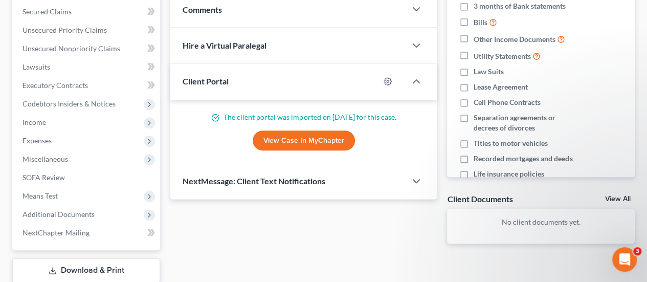
scroll to position [256, 0]
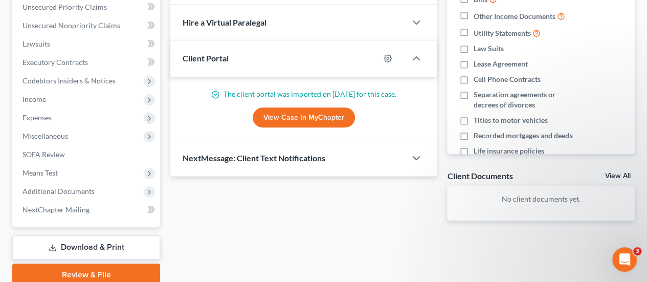
click at [309, 107] on link "View Case in MyChapter" at bounding box center [304, 117] width 102 height 20
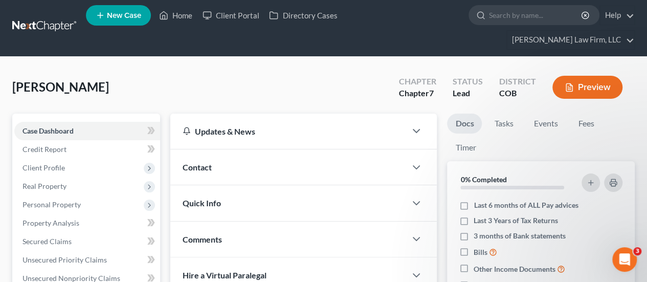
scroll to position [0, 0]
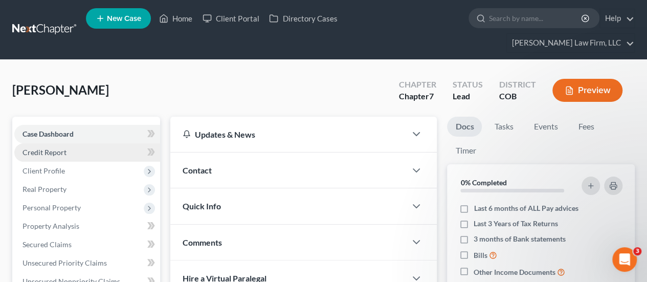
click at [69, 143] on link "Credit Report" at bounding box center [87, 152] width 146 height 18
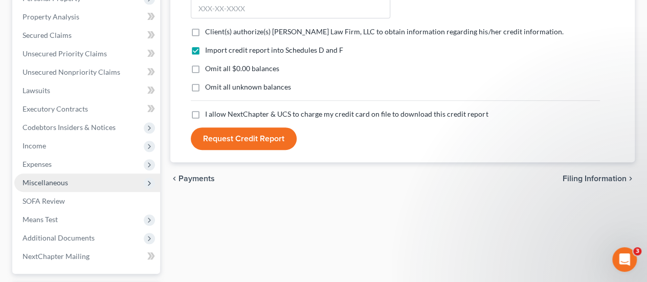
scroll to position [256, 0]
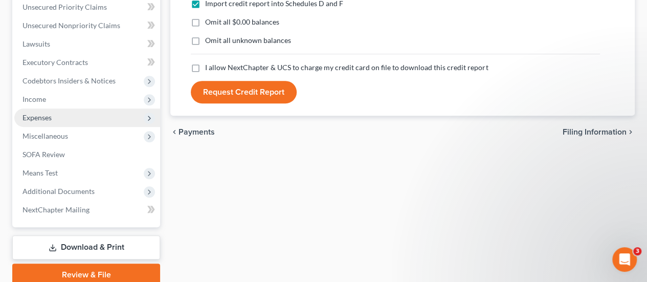
click at [61, 108] on span "Expenses" at bounding box center [87, 117] width 146 height 18
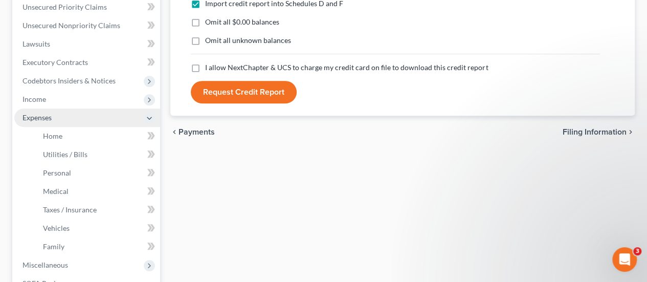
click at [61, 108] on span "Expenses" at bounding box center [87, 117] width 146 height 18
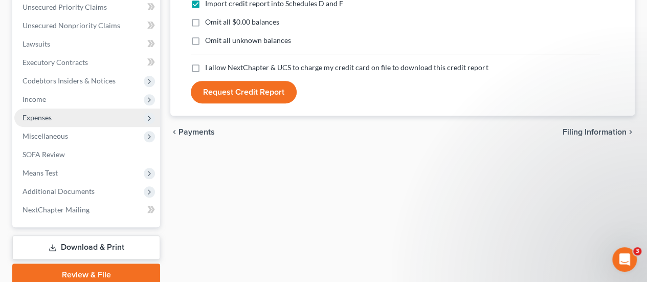
click at [79, 108] on span "Expenses" at bounding box center [87, 117] width 146 height 18
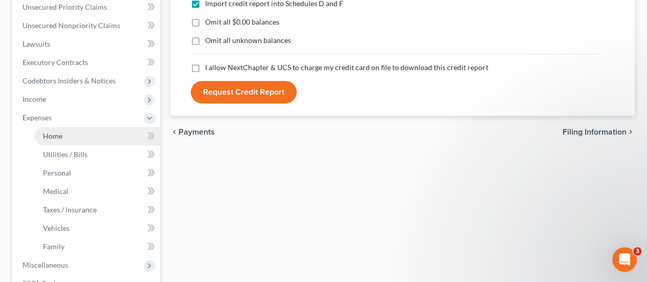
click at [72, 127] on link "Home" at bounding box center [97, 136] width 125 height 18
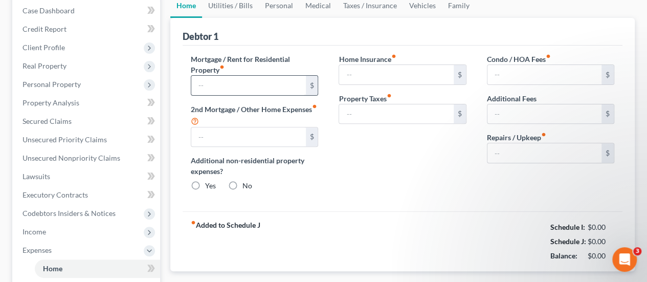
scroll to position [1, 0]
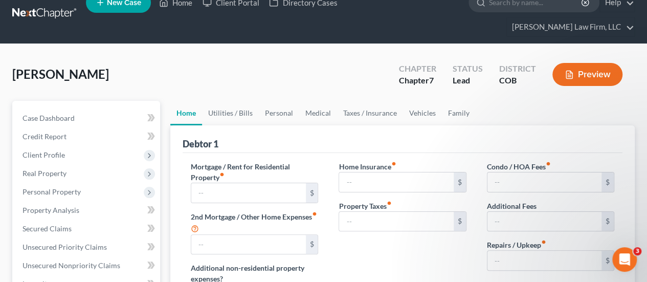
radio input "true"
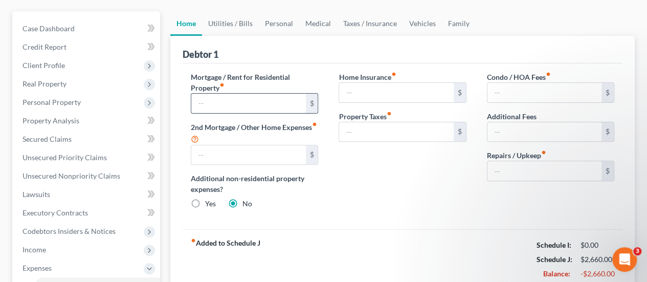
scroll to position [51, 0]
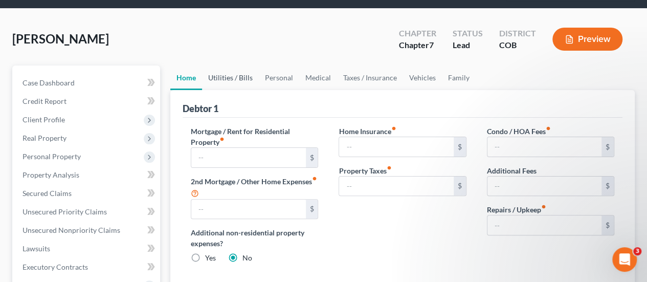
click at [244, 65] on link "Utilities / Bills" at bounding box center [230, 77] width 57 height 25
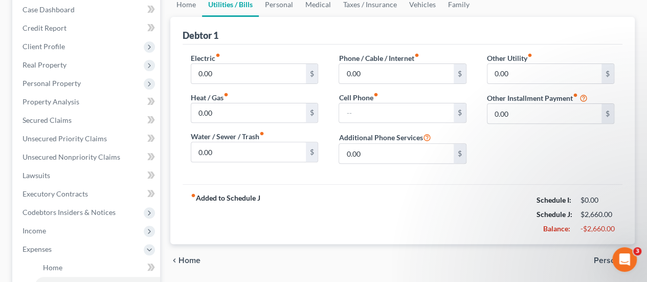
scroll to position [51, 0]
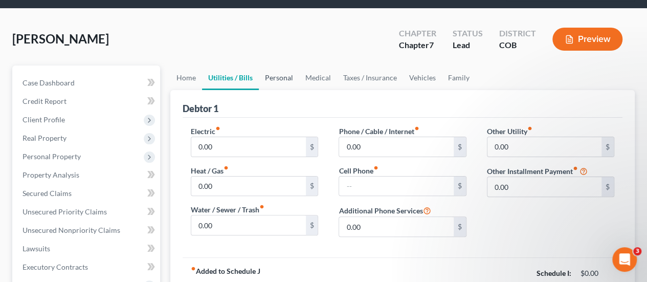
click at [280, 65] on link "Personal" at bounding box center [279, 77] width 40 height 25
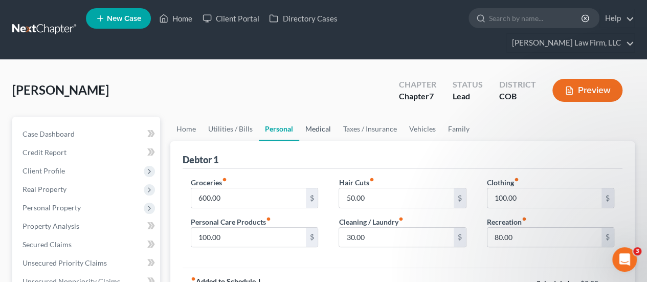
click at [312, 117] on link "Medical" at bounding box center [318, 129] width 38 height 25
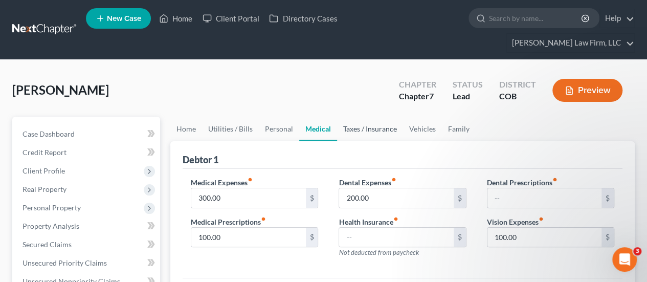
click at [368, 117] on link "Taxes / Insurance" at bounding box center [370, 129] width 66 height 25
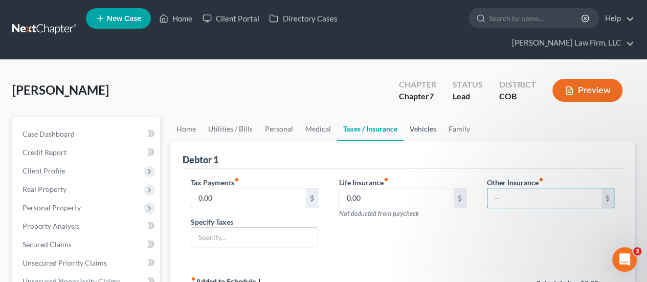
click at [421, 117] on link "Vehicles" at bounding box center [422, 129] width 39 height 25
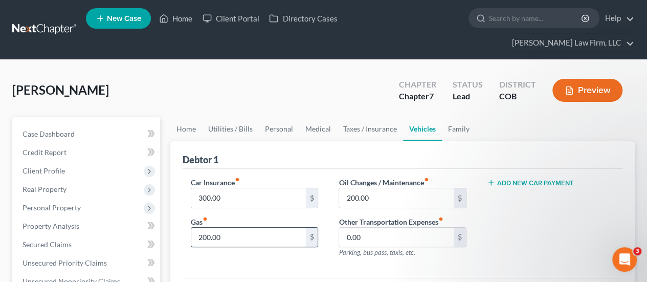
click at [197, 228] on input "200.00" at bounding box center [248, 237] width 114 height 19
type input "300.00"
click at [344, 188] on input "200.00" at bounding box center [396, 197] width 114 height 19
click at [350, 188] on input "200.00" at bounding box center [396, 197] width 114 height 19
click at [345, 188] on input "200.00" at bounding box center [396, 197] width 114 height 19
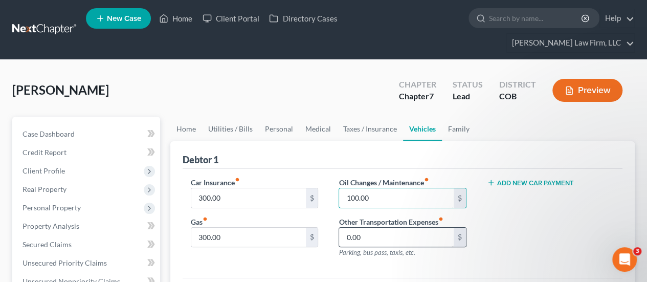
type input "100.00"
click at [434, 228] on input "0.00" at bounding box center [396, 237] width 114 height 19
click at [464, 117] on link "Family" at bounding box center [459, 129] width 34 height 25
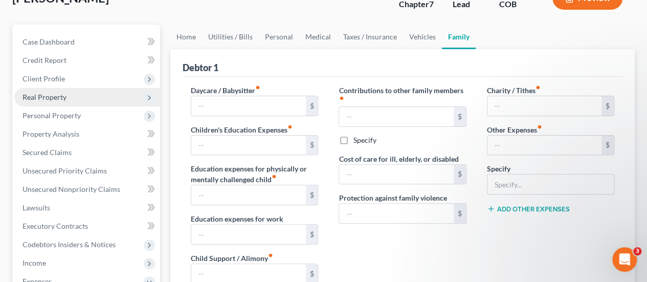
scroll to position [102, 0]
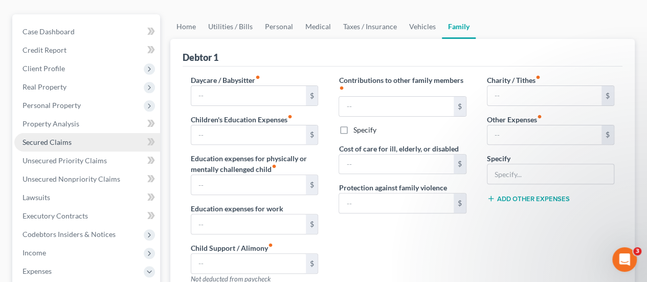
click at [53, 138] on span "Secured Claims" at bounding box center [46, 142] width 49 height 9
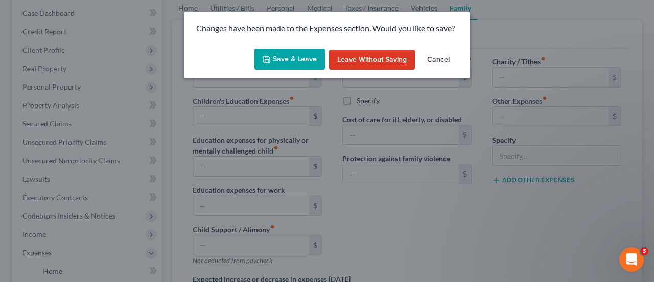
click at [300, 57] on button "Save & Leave" at bounding box center [290, 59] width 71 height 21
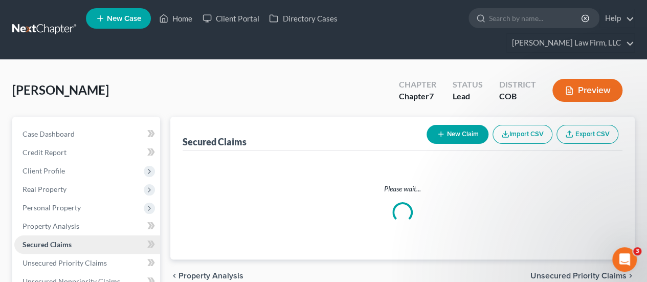
click at [52, 240] on span "Secured Claims" at bounding box center [46, 244] width 49 height 9
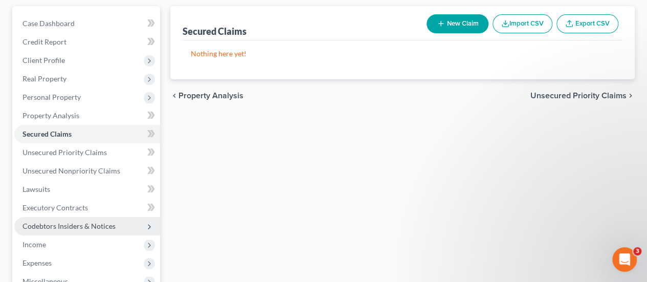
scroll to position [153, 0]
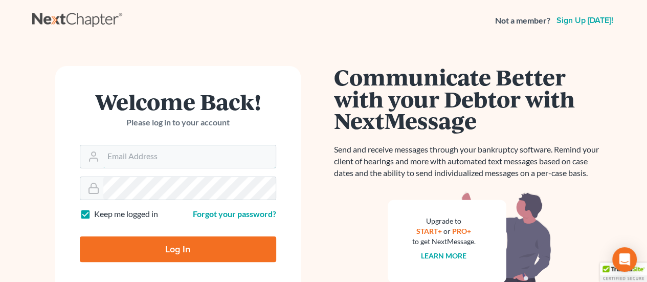
type input "[EMAIL_ADDRESS][DOMAIN_NAME]"
click at [188, 245] on input "Log In" at bounding box center [178, 249] width 196 height 26
type input "Thinking..."
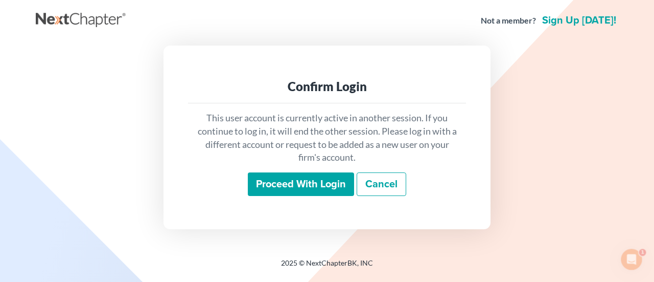
click at [341, 182] on input "Proceed with login" at bounding box center [301, 184] width 106 height 24
